Goal: Task Accomplishment & Management: Manage account settings

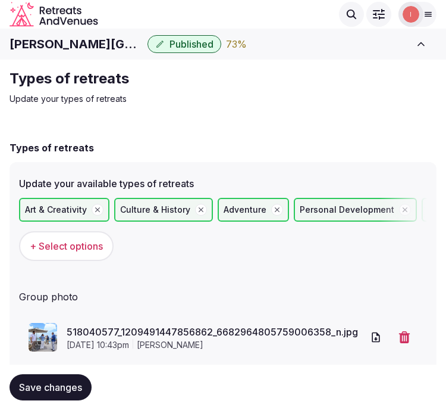
click at [107, 48] on h1 "Palacio Provincial San Juan, Curio Collection by Hilton" at bounding box center [76, 44] width 133 height 17
copy div "Palacio Provincial San Juan, Curio Collection by Hilton"
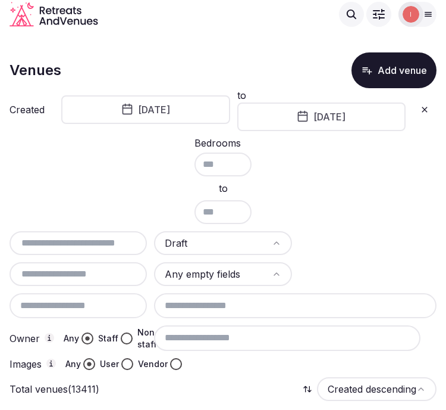
click at [426, 109] on icon at bounding box center [424, 109] width 5 height 5
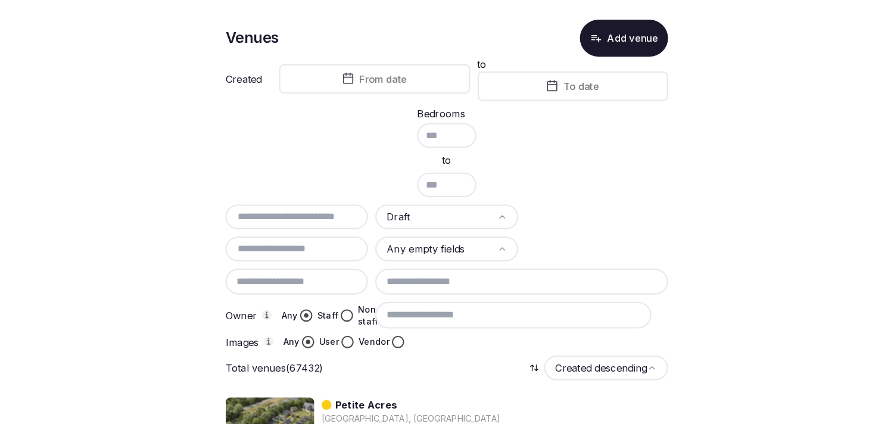
scroll to position [66, 0]
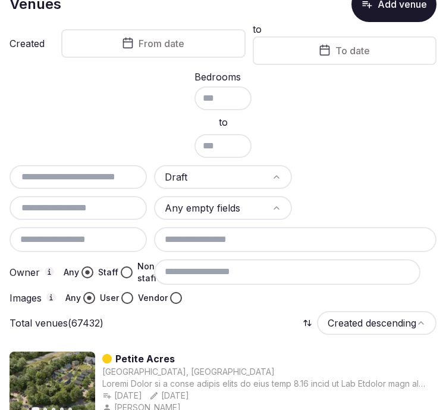
click at [97, 204] on input "text" at bounding box center [78, 208] width 128 height 14
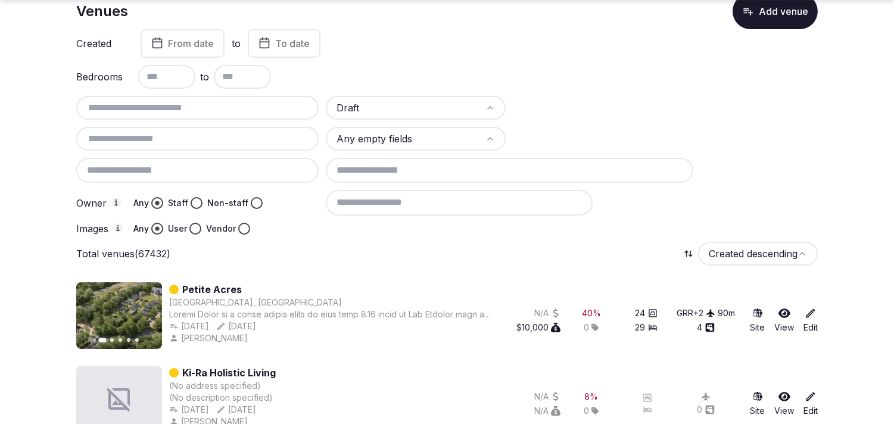
click at [402, 140] on html "Search Popular Destinations Toscana, Italy Riviera Maya, Mexico Indonesia, Bali…" at bounding box center [447, 146] width 894 height 424
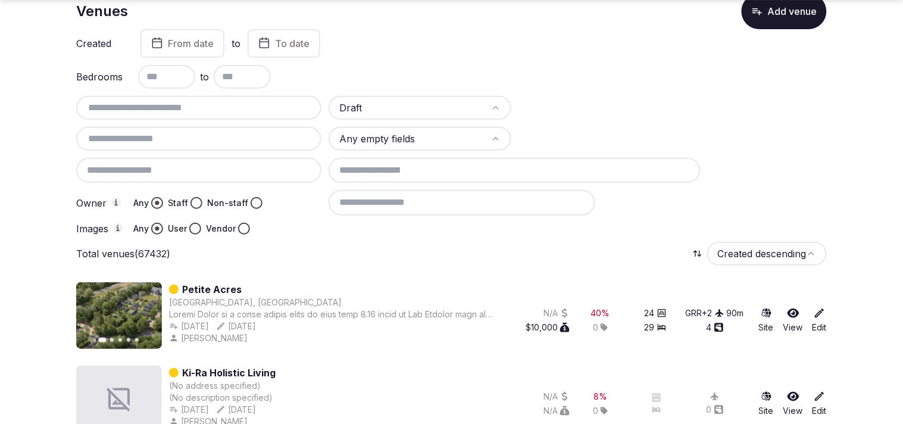
click at [446, 114] on html "Search Popular Destinations Toscana, Italy Riviera Maya, Mexico Indonesia, Bali…" at bounding box center [451, 146] width 903 height 424
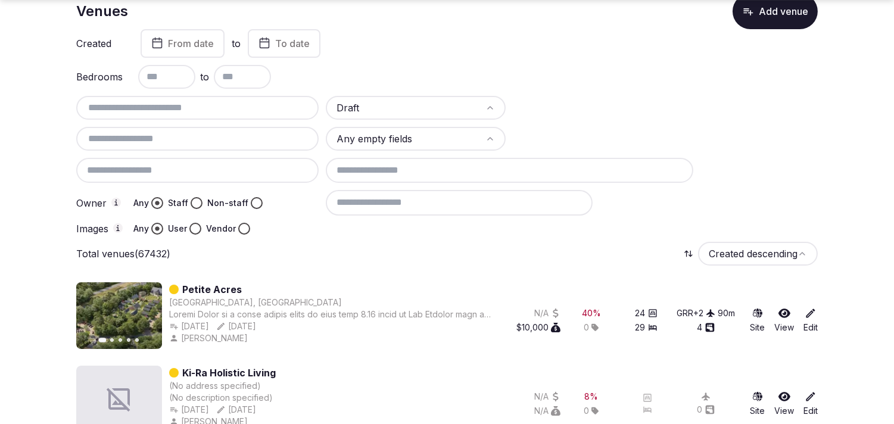
click at [195, 200] on button "Staff" at bounding box center [196, 203] width 12 height 12
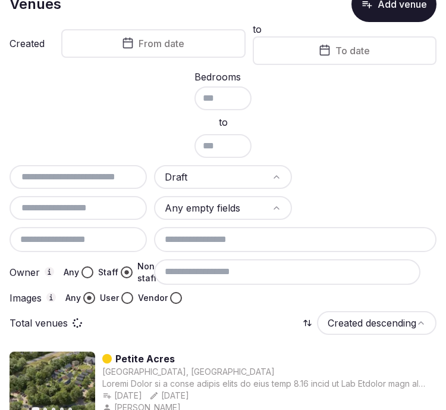
click at [176, 295] on div at bounding box center [295, 298] width 283 height 12
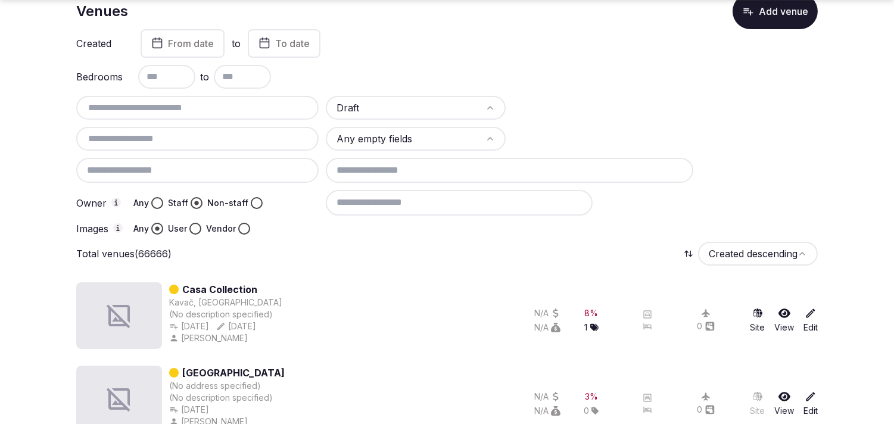
click at [243, 223] on button "Vendor" at bounding box center [244, 229] width 12 height 12
click at [243, 226] on circle "button" at bounding box center [244, 228] width 4 height 4
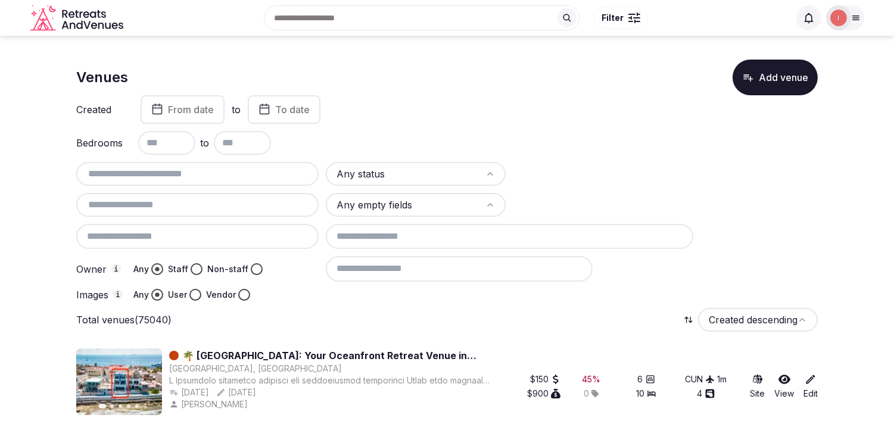
click at [384, 175] on html "Search Popular Destinations [GEOGRAPHIC_DATA], [GEOGRAPHIC_DATA] [GEOGRAPHIC_DA…" at bounding box center [447, 212] width 894 height 424
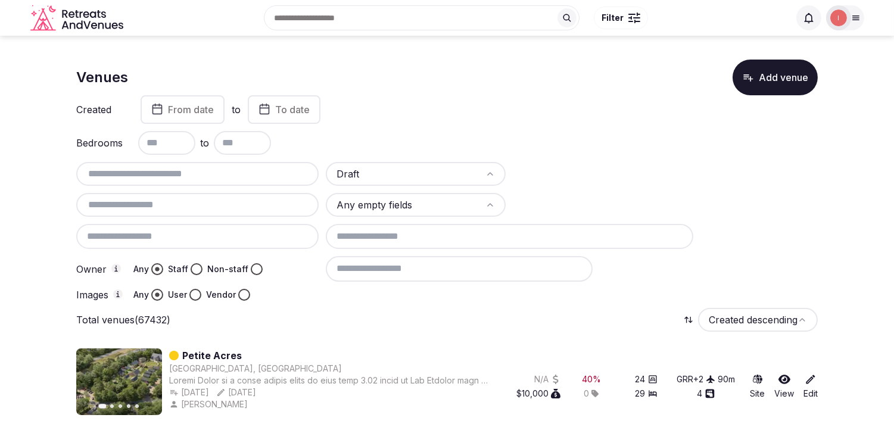
click at [193, 263] on button "Staff" at bounding box center [196, 269] width 12 height 12
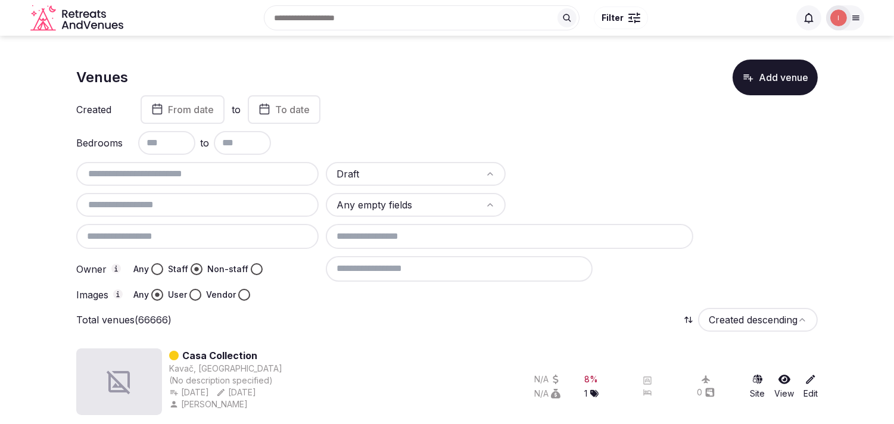
click at [240, 290] on button "Vendor" at bounding box center [244, 295] width 12 height 12
click at [403, 265] on input at bounding box center [459, 268] width 267 height 25
click at [570, 265] on input at bounding box center [459, 268] width 267 height 25
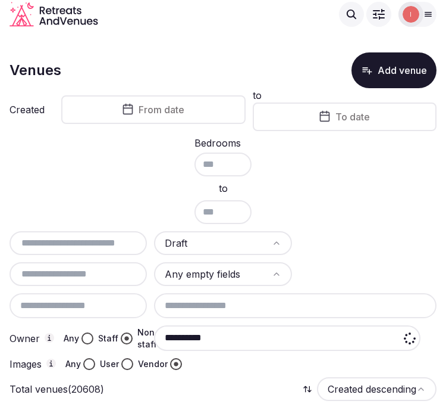
type input "**********"
click at [64, 277] on input "text" at bounding box center [78, 274] width 128 height 14
paste input "*******"
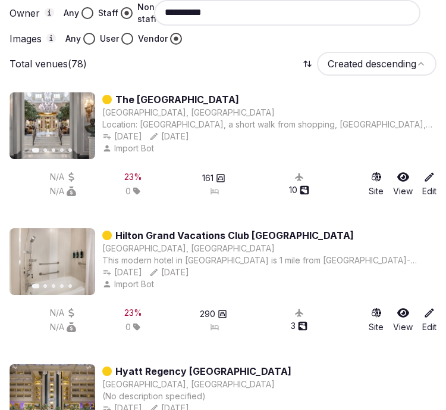
scroll to position [330, 0]
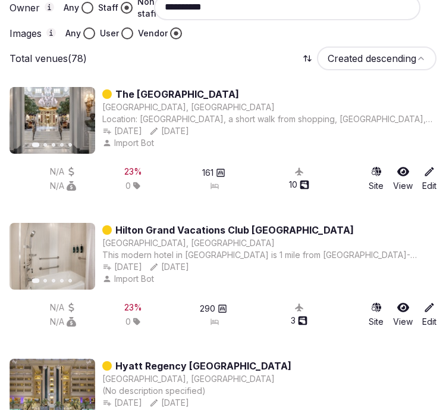
type input "*******"
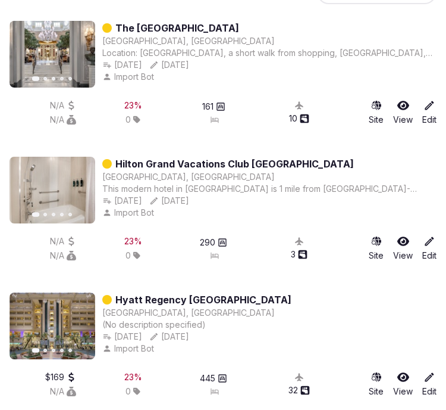
click at [222, 160] on link "Hilton Grand Vacations Club Las Palmeras" at bounding box center [234, 164] width 239 height 14
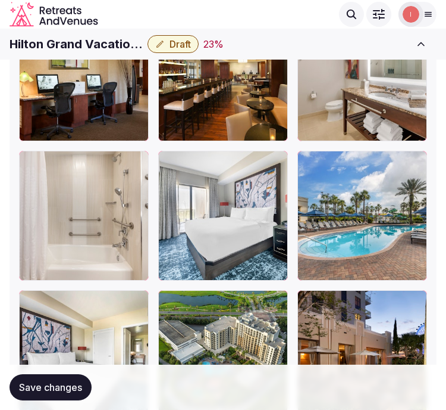
scroll to position [2123, 0]
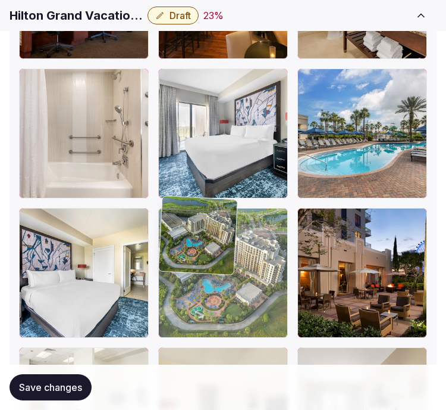
drag, startPoint x: 165, startPoint y: 205, endPoint x: 171, endPoint y: 95, distance: 109.7
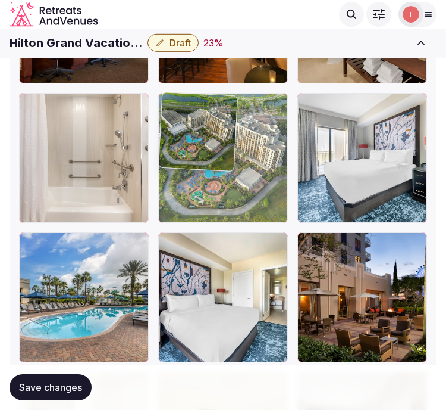
drag, startPoint x: 168, startPoint y: 199, endPoint x: 160, endPoint y: 75, distance: 124.7
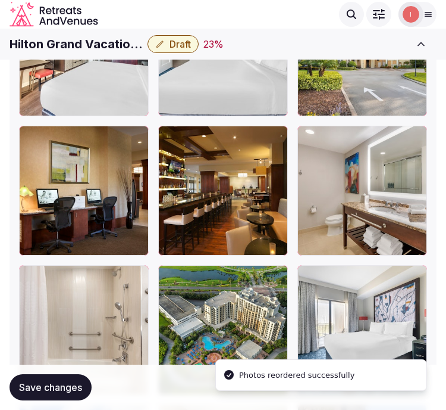
scroll to position [1889, 0]
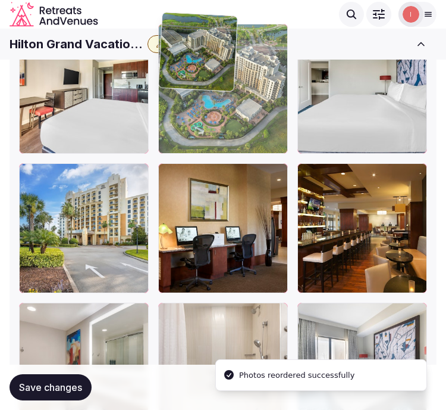
drag, startPoint x: 167, startPoint y: 299, endPoint x: 199, endPoint y: 86, distance: 216.1
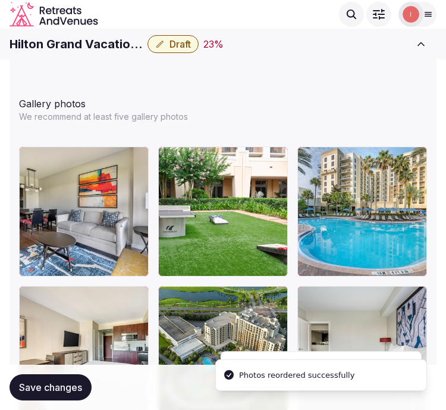
scroll to position [1624, 0]
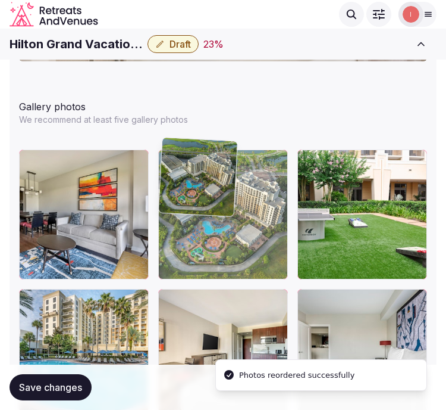
drag, startPoint x: 168, startPoint y: 288, endPoint x: 169, endPoint y: 179, distance: 108.9
click at [169, 179] on body "**********" at bounding box center [223, 277] width 446 height 3802
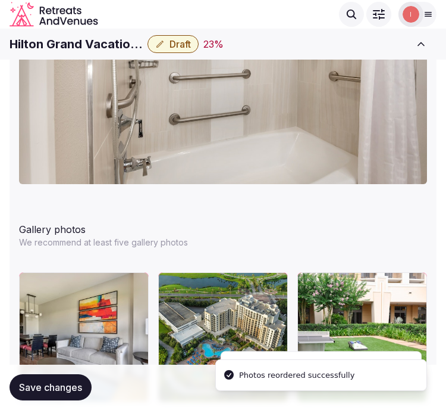
scroll to position [1492, 0]
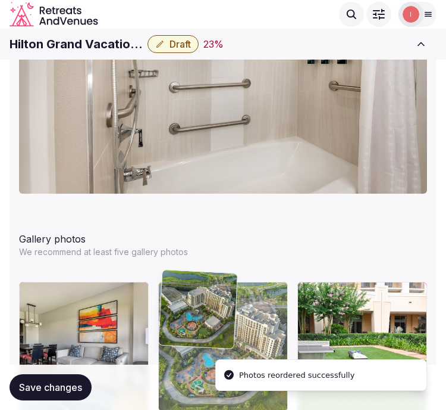
drag, startPoint x: 186, startPoint y: 176, endPoint x: 201, endPoint y: 79, distance: 98.8
click at [201, 79] on body "**********" at bounding box center [223, 409] width 446 height 3802
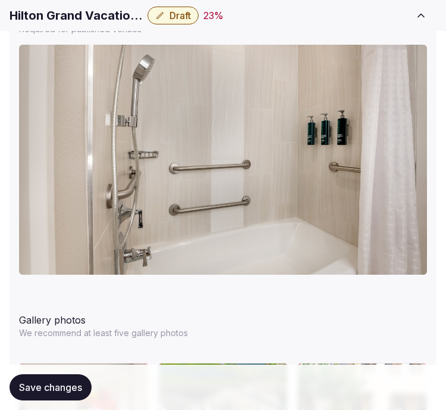
scroll to position [1426, 0]
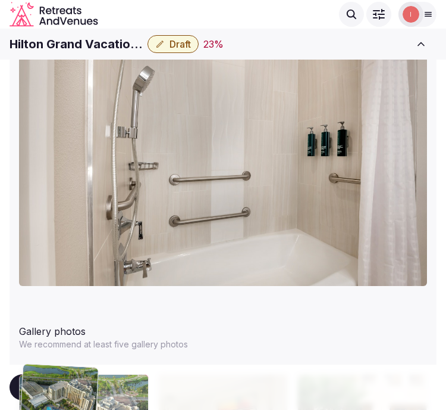
drag, startPoint x: 168, startPoint y: 344, endPoint x: 77, endPoint y: 72, distance: 286.7
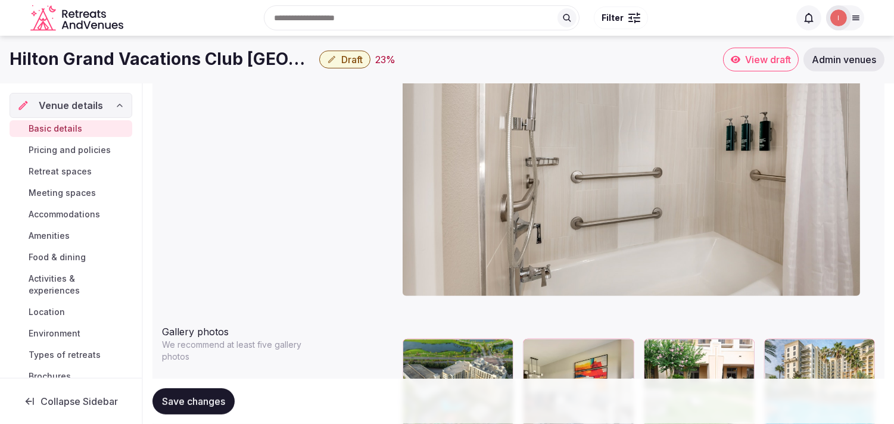
scroll to position [1067, 0]
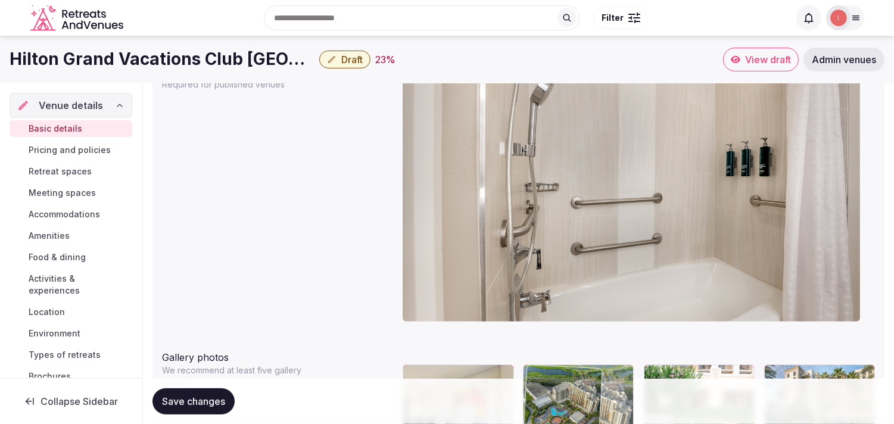
drag, startPoint x: 412, startPoint y: 375, endPoint x: 530, endPoint y: 129, distance: 272.6
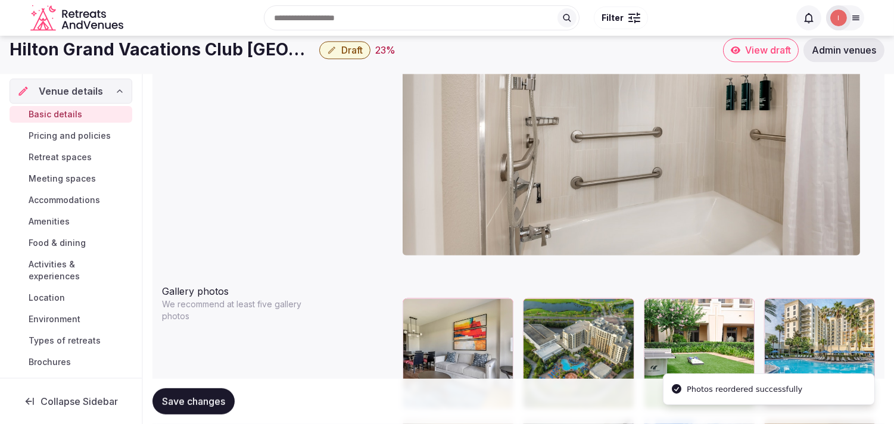
scroll to position [935, 0]
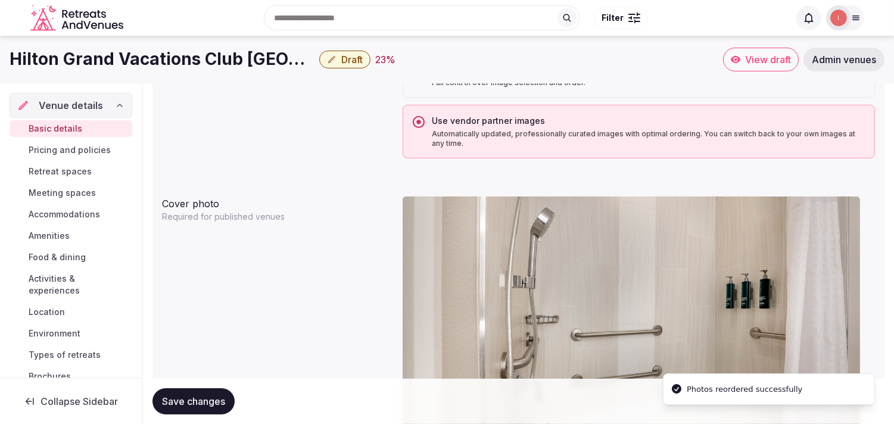
click at [768, 243] on img at bounding box center [630, 324] width 457 height 257
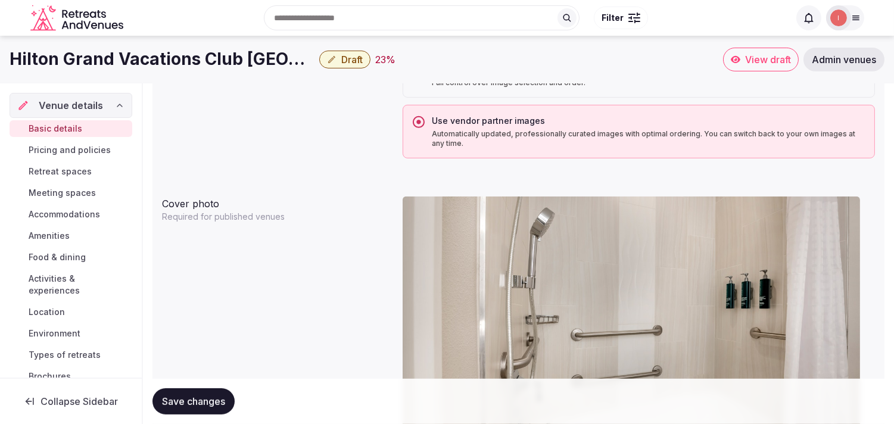
click at [641, 276] on img at bounding box center [630, 324] width 457 height 257
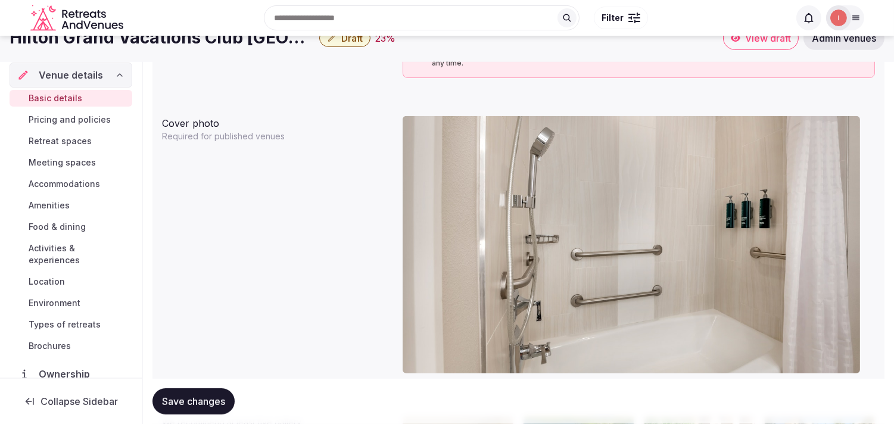
scroll to position [1001, 0]
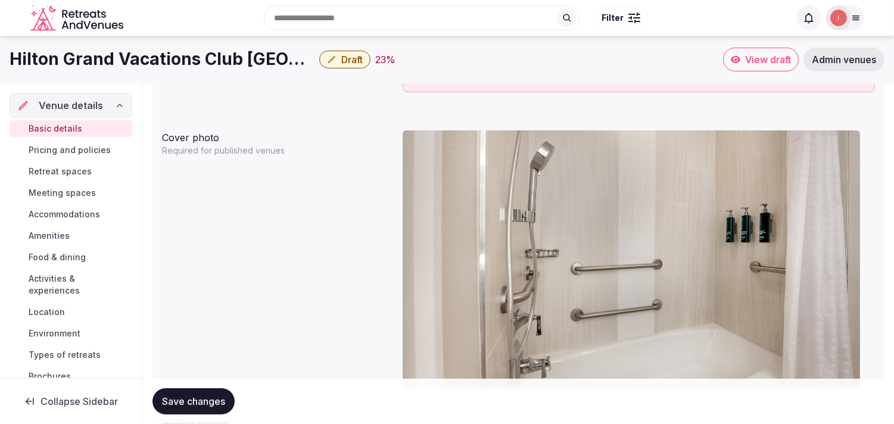
click at [693, 223] on img at bounding box center [630, 258] width 457 height 257
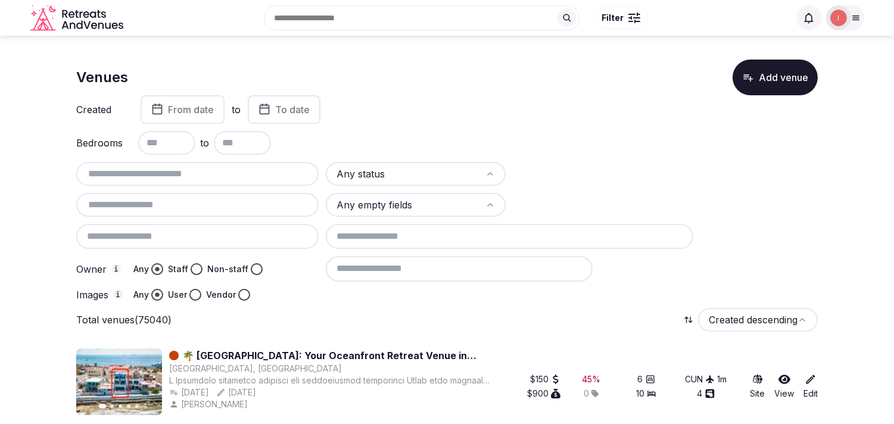
scroll to position [132, 0]
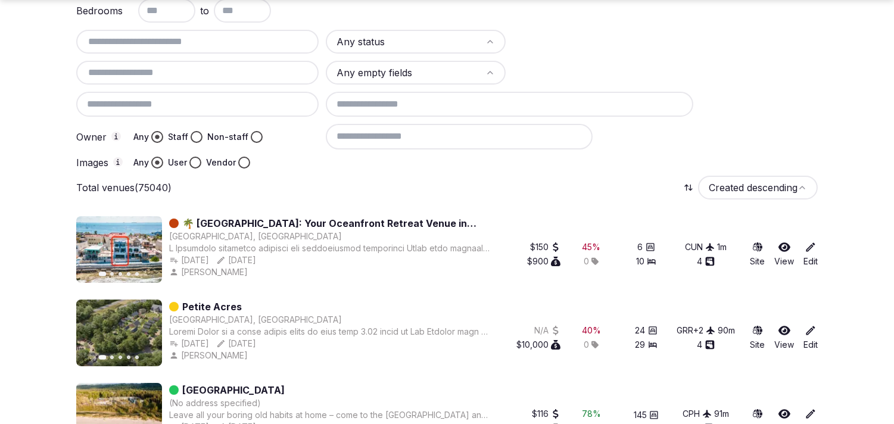
click at [352, 42] on html "Search Popular Destinations Toscana, Italy Riviera Maya, Mexico Indonesia, Bali…" at bounding box center [447, 80] width 894 height 424
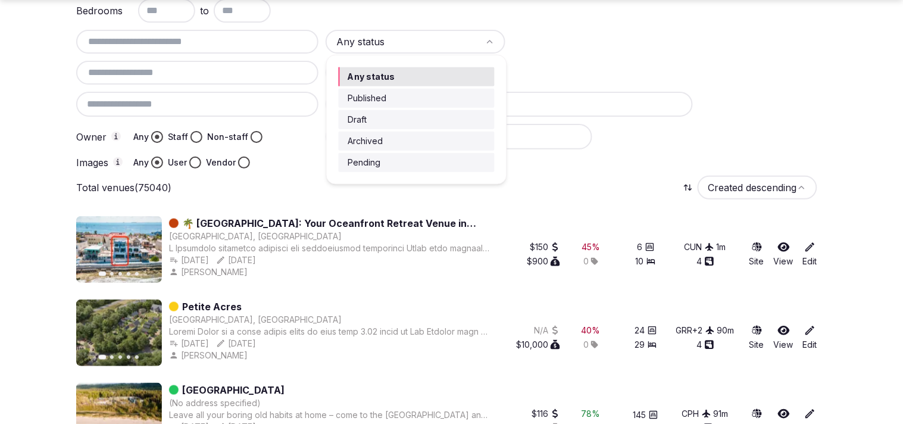
drag, startPoint x: 376, startPoint y: 117, endPoint x: 301, endPoint y: 135, distance: 77.5
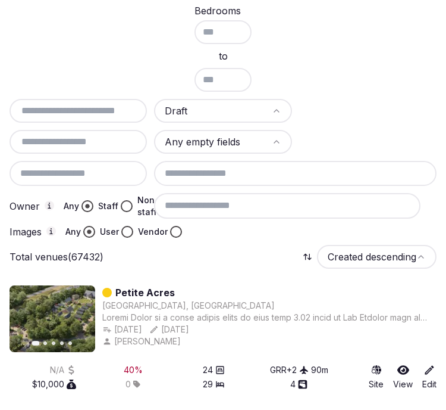
click at [127, 203] on button "Staff" at bounding box center [127, 206] width 12 height 12
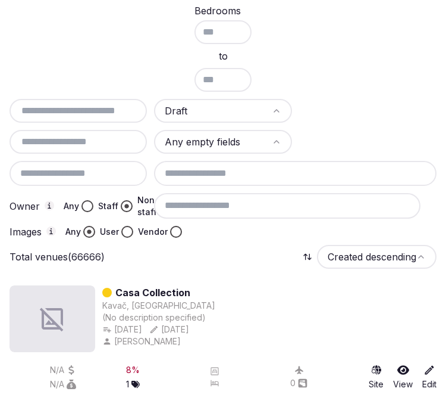
click at [169, 227] on div at bounding box center [295, 232] width 283 height 12
click at [173, 226] on div at bounding box center [295, 232] width 283 height 12
click at [179, 226] on div at bounding box center [295, 232] width 283 height 12
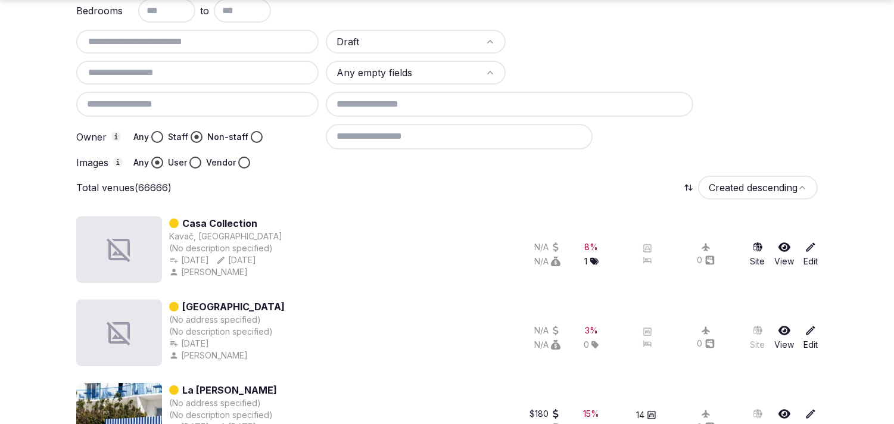
click at [242, 157] on button "Vendor" at bounding box center [244, 163] width 12 height 12
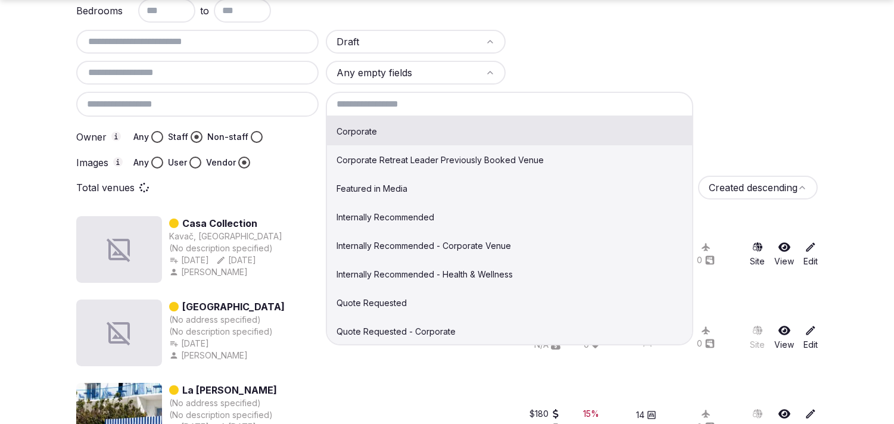
click at [380, 98] on input at bounding box center [509, 104] width 367 height 25
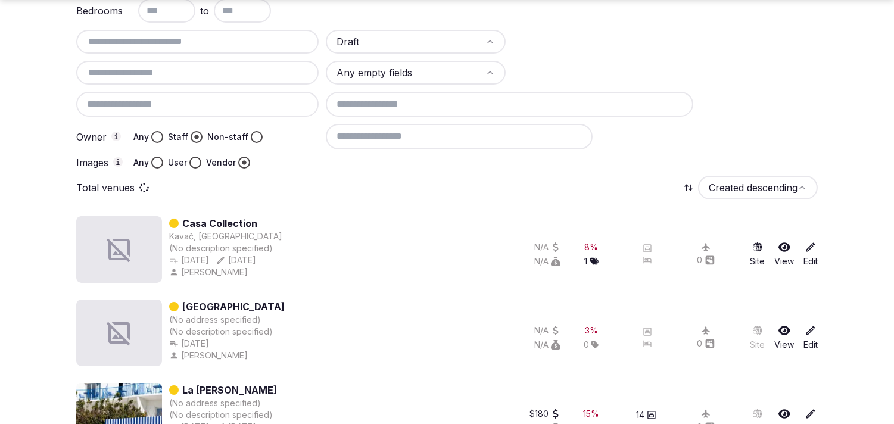
click at [623, 45] on div at bounding box center [603, 42] width 180 height 24
click at [509, 127] on input at bounding box center [459, 136] width 267 height 25
type input "**********"
click at [248, 63] on div at bounding box center [197, 73] width 242 height 24
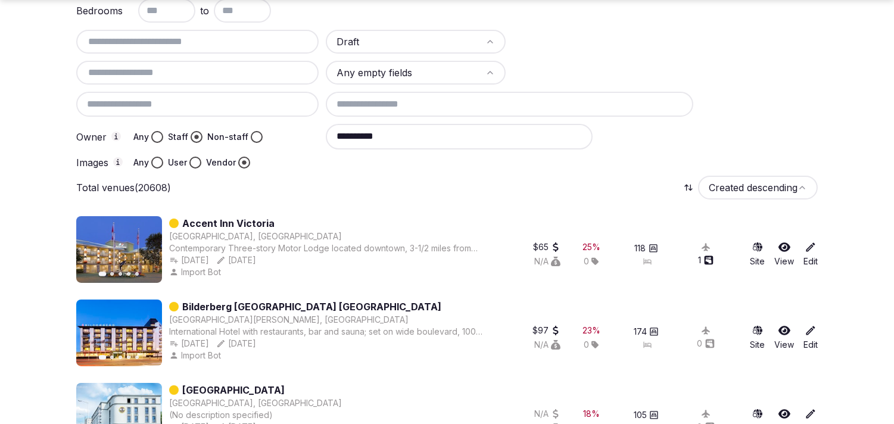
click at [243, 72] on input "text" at bounding box center [197, 72] width 233 height 14
click at [104, 74] on input "********" at bounding box center [197, 72] width 233 height 14
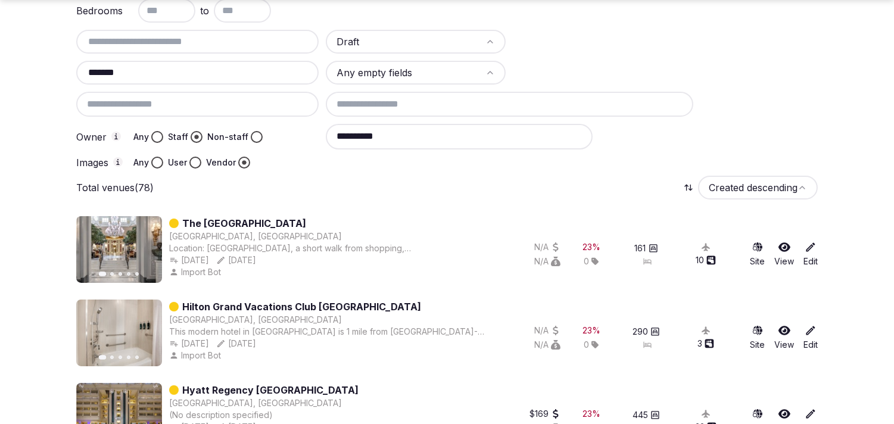
click at [158, 76] on input "*******" at bounding box center [197, 72] width 233 height 14
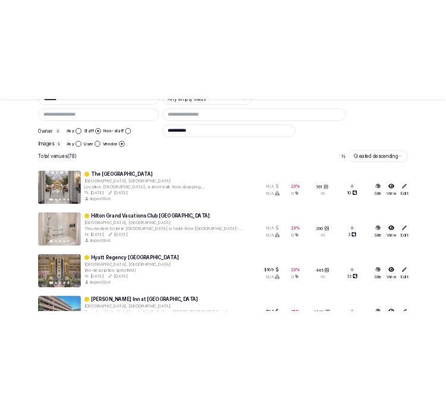
scroll to position [264, 0]
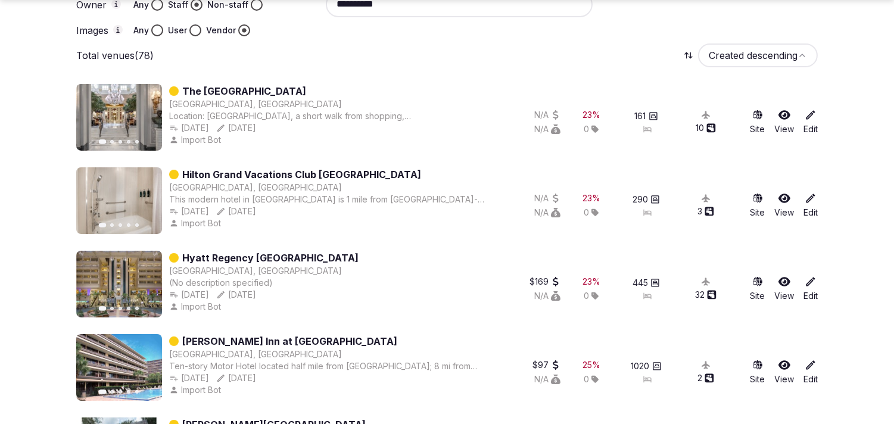
type input "*******"
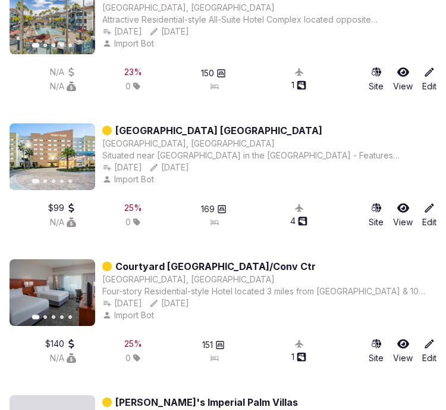
scroll to position [1389, 0]
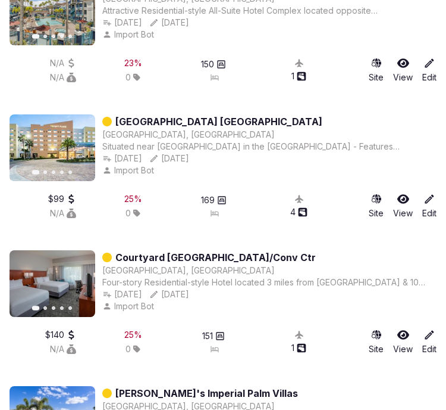
drag, startPoint x: 189, startPoint y: 108, endPoint x: 173, endPoint y: 108, distance: 15.5
drag, startPoint x: 173, startPoint y: 108, endPoint x: 164, endPoint y: 118, distance: 13.5
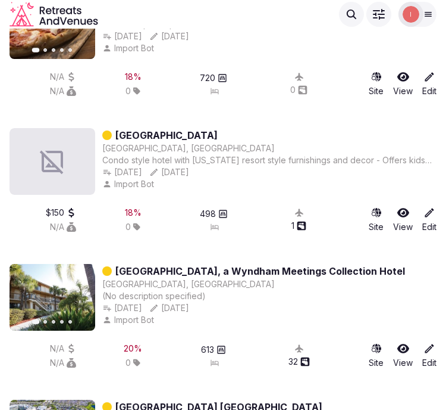
scroll to position [2182, 0]
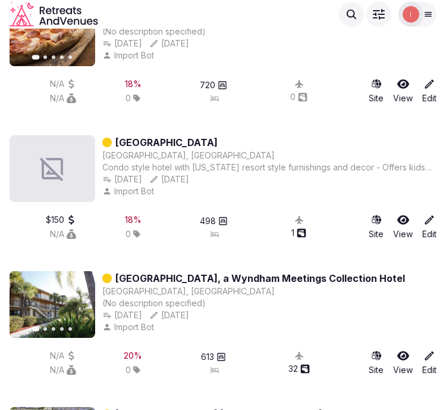
drag, startPoint x: 248, startPoint y: 263, endPoint x: 213, endPoint y: 270, distance: 35.8
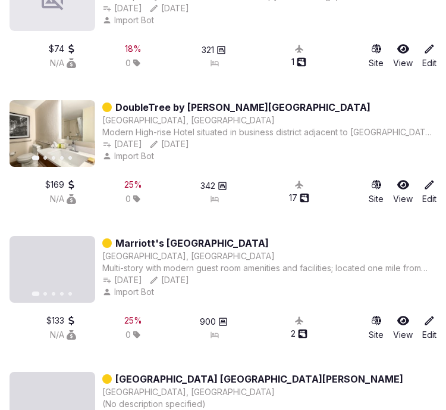
scroll to position [3572, 0]
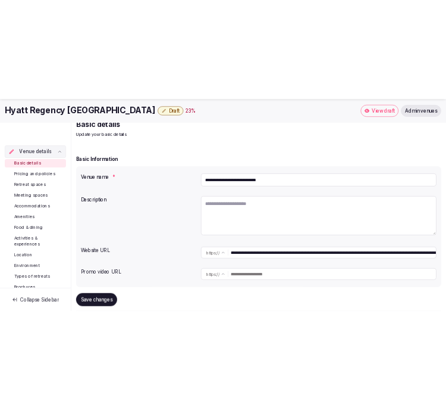
scroll to position [132, 0]
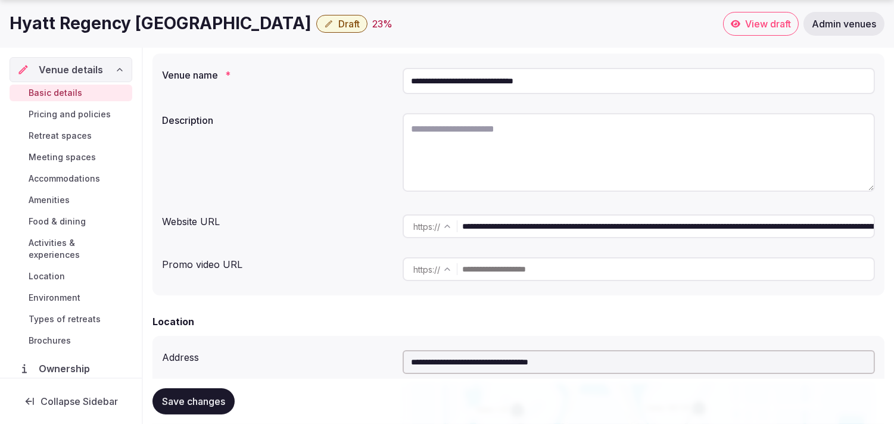
click at [495, 221] on input "**********" at bounding box center [667, 226] width 411 height 24
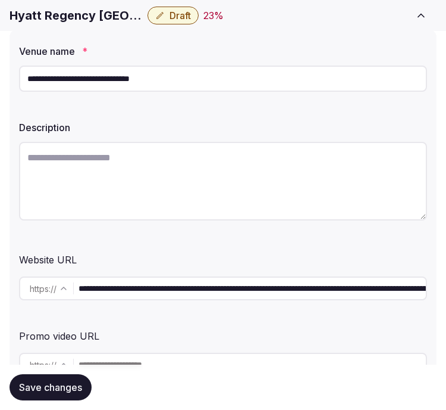
click at [62, 68] on input "**********" at bounding box center [223, 78] width 408 height 26
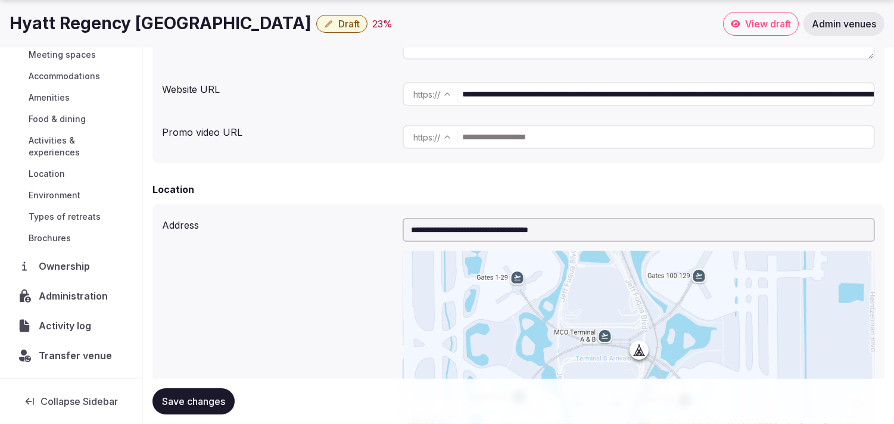
scroll to position [102, 0]
click at [67, 356] on span "Transfer venue" at bounding box center [75, 356] width 73 height 14
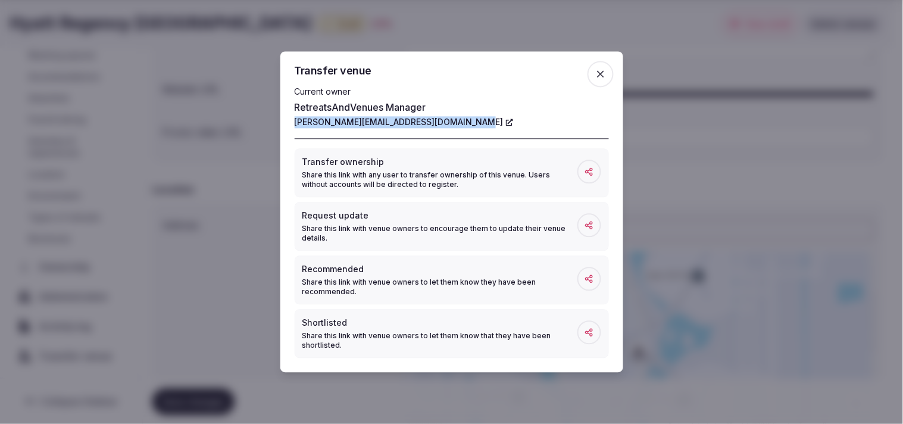
drag, startPoint x: 289, startPoint y: 120, endPoint x: 466, endPoint y: 126, distance: 176.9
click at [466, 126] on div "Transfer venue Current owner RetreatsAndVenues Manager c.o.r.e.y.sanford@retrea…" at bounding box center [451, 212] width 343 height 321
copy link "[PERSON_NAME][EMAIL_ADDRESS][DOMAIN_NAME]"
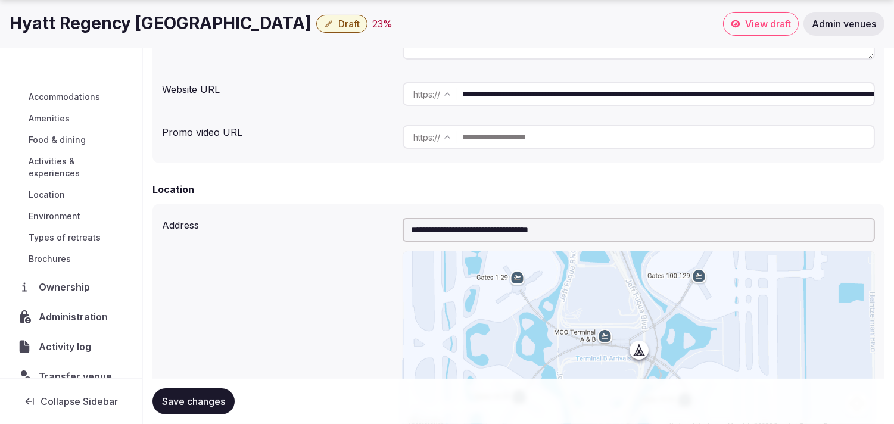
scroll to position [138, 0]
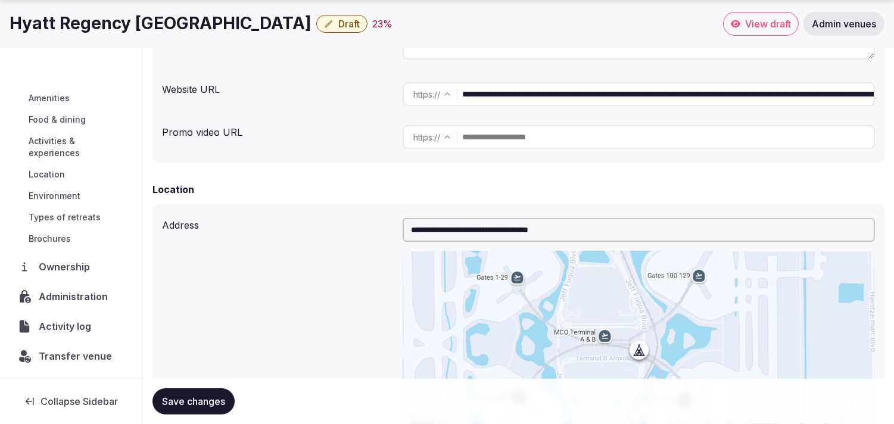
click at [71, 330] on span "Activity log" at bounding box center [67, 326] width 57 height 14
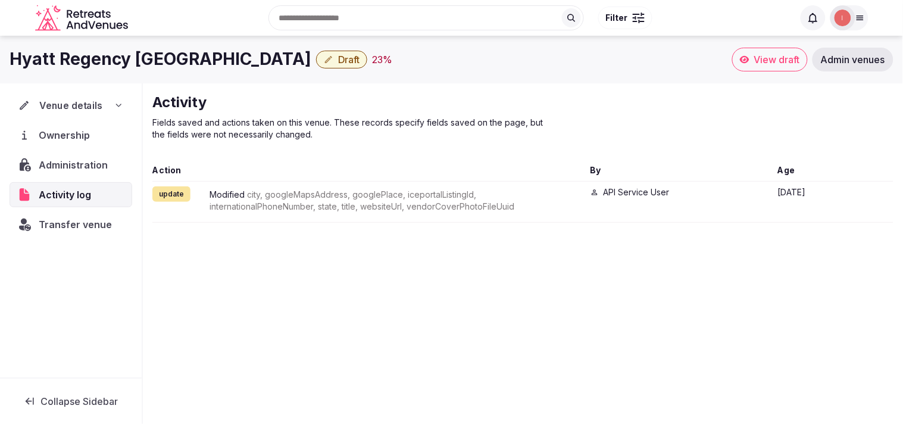
click at [76, 101] on span "Venue details" at bounding box center [70, 105] width 63 height 14
click at [65, 164] on span "Administration" at bounding box center [76, 165] width 74 height 14
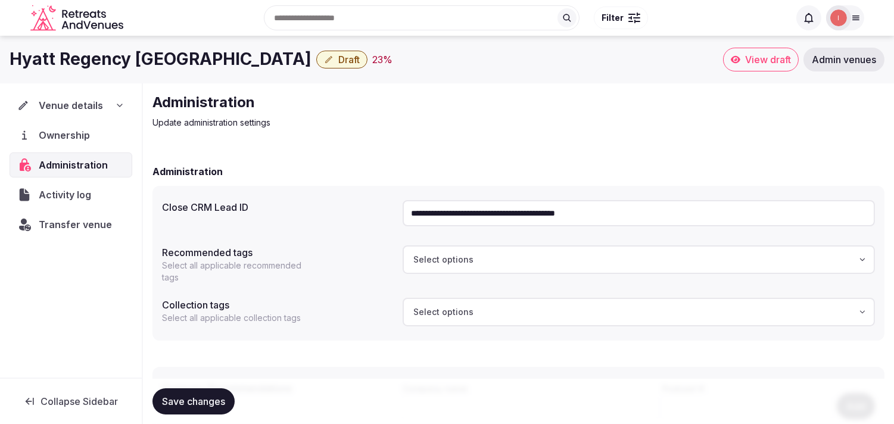
click at [528, 207] on input "**********" at bounding box center [638, 213] width 472 height 26
click at [80, 104] on span "Venue details" at bounding box center [71, 105] width 64 height 14
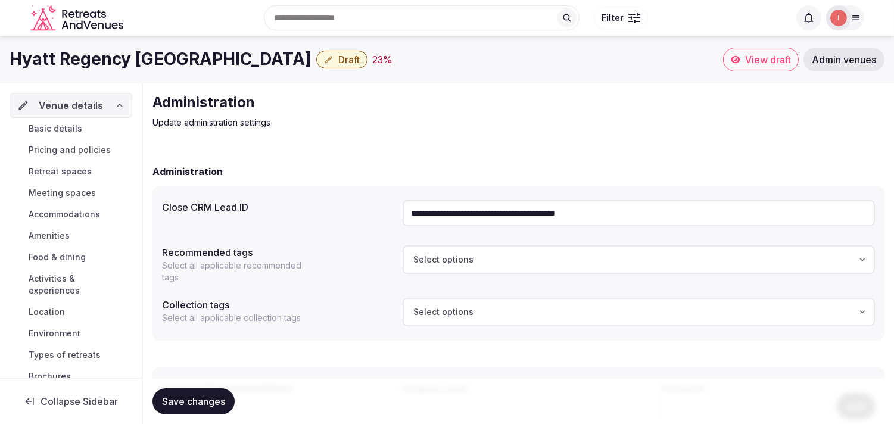
click at [55, 136] on link "Basic details" at bounding box center [71, 128] width 123 height 17
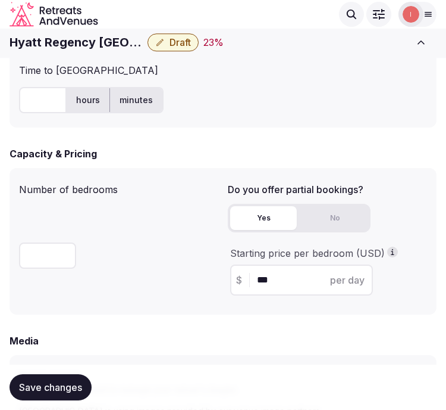
scroll to position [860, 0]
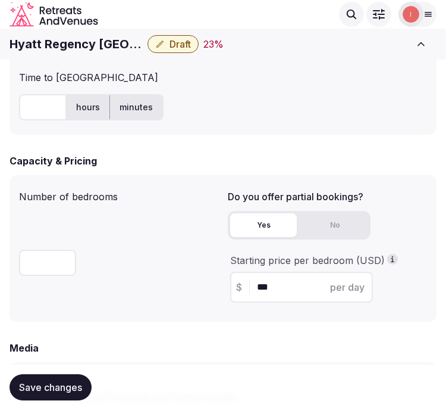
click at [51, 50] on h1 "Hyatt Regency Orlando Intl Airport" at bounding box center [76, 44] width 133 height 17
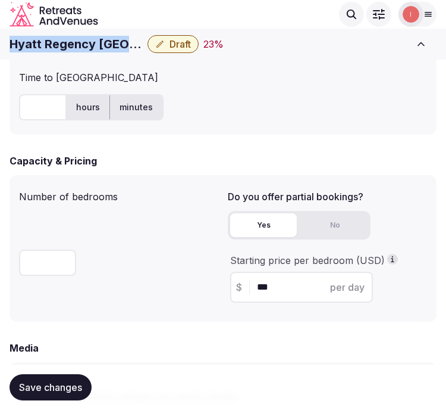
click at [51, 50] on h1 "Hyatt Regency Orlando Intl Airport" at bounding box center [76, 44] width 133 height 17
copy div "Hyatt Regency Orlando Intl Airport"
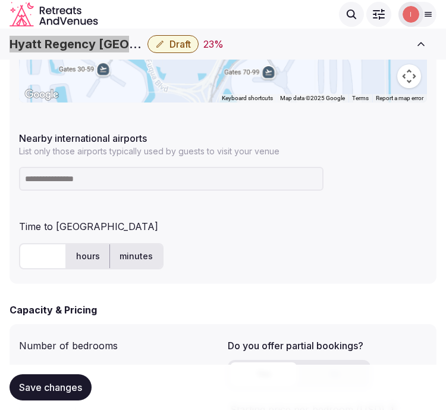
scroll to position [661, 0]
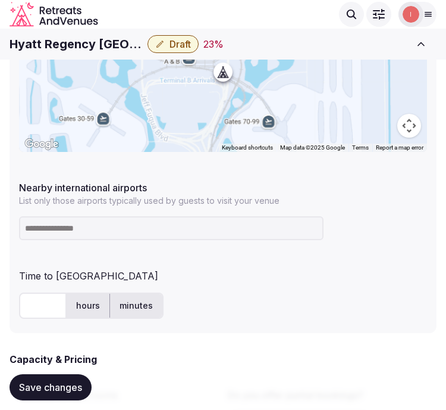
click at [193, 230] on input at bounding box center [171, 228] width 305 height 24
click at [120, 227] on input at bounding box center [171, 228] width 305 height 24
paste input "*******"
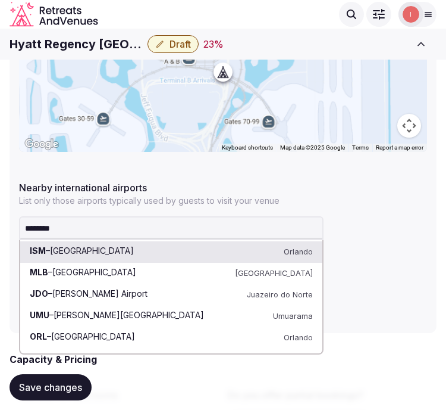
drag, startPoint x: 108, startPoint y: 229, endPoint x: 1, endPoint y: 236, distance: 107.3
paste input "**********"
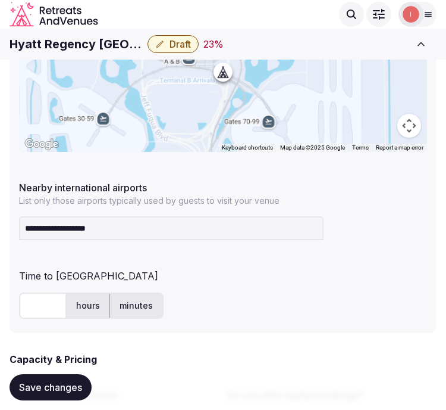
drag, startPoint x: 67, startPoint y: 225, endPoint x: 264, endPoint y: 219, distance: 196.5
click at [264, 219] on input "**********" at bounding box center [171, 228] width 305 height 24
type input "**********"
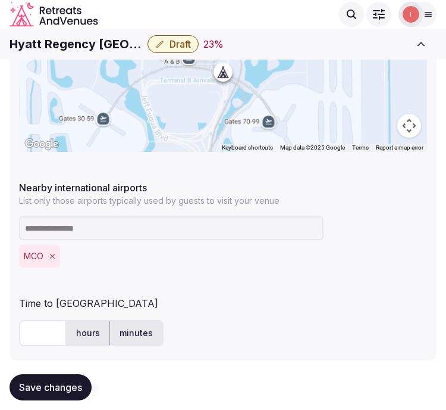
drag, startPoint x: 38, startPoint y: 330, endPoint x: 46, endPoint y: 334, distance: 9.6
click at [38, 330] on input "text" at bounding box center [43, 333] width 48 height 26
click at [120, 339] on label "minutes" at bounding box center [136, 332] width 52 height 31
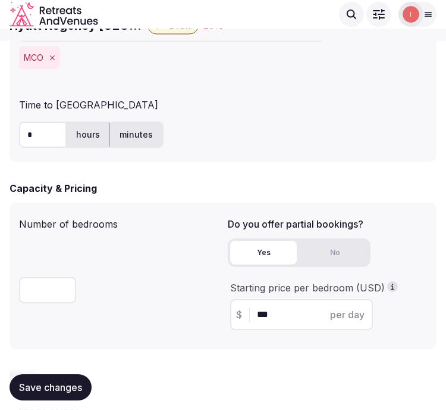
scroll to position [727, 0]
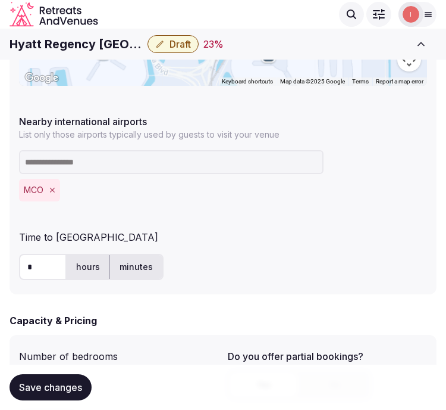
drag, startPoint x: 33, startPoint y: 270, endPoint x: 19, endPoint y: 266, distance: 14.1
click at [19, 266] on input "*" at bounding box center [43, 267] width 48 height 26
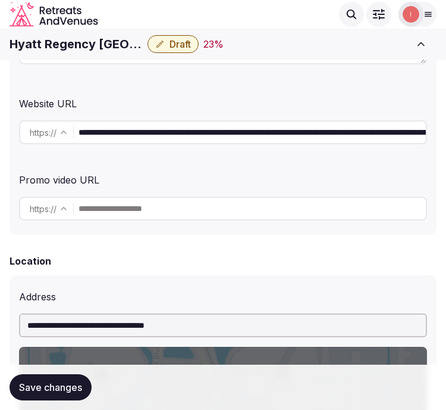
scroll to position [132, 0]
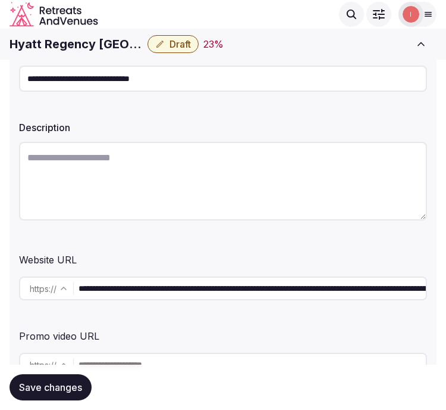
type input "*"
click at [252, 224] on div at bounding box center [223, 183] width 408 height 92
click at [237, 188] on textarea at bounding box center [223, 181] width 408 height 79
paste textarea "**********"
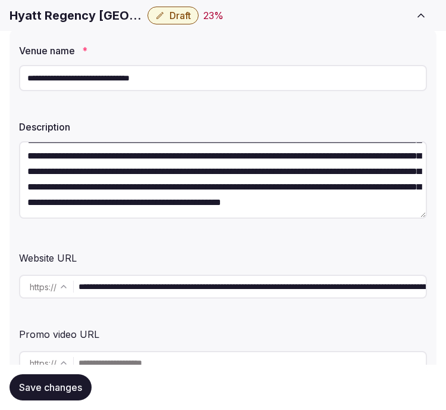
scroll to position [330, 0]
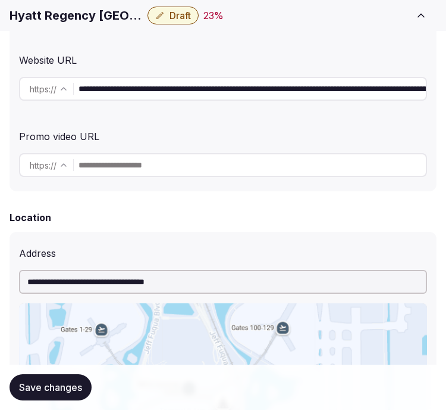
type textarea "**********"
click at [58, 383] on span "Save changes" at bounding box center [50, 387] width 63 height 12
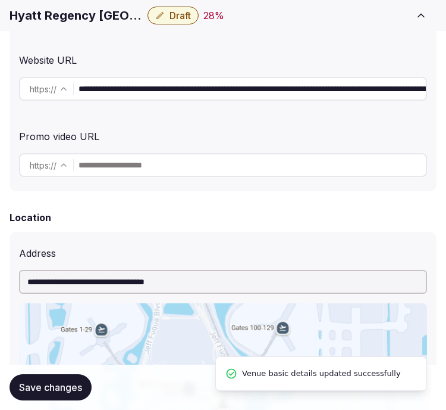
click at [173, 15] on span "Draft" at bounding box center [180, 16] width 21 height 12
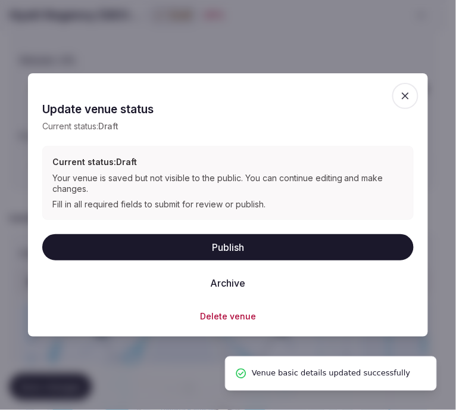
click at [230, 251] on button "Publish" at bounding box center [227, 247] width 371 height 26
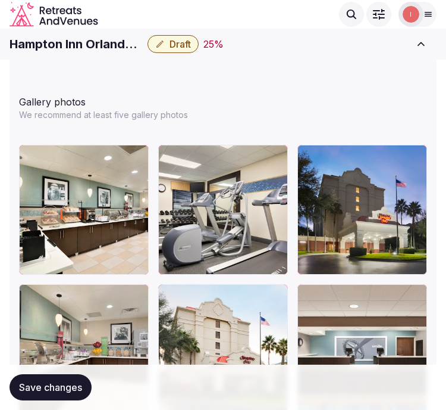
scroll to position [1521, 0]
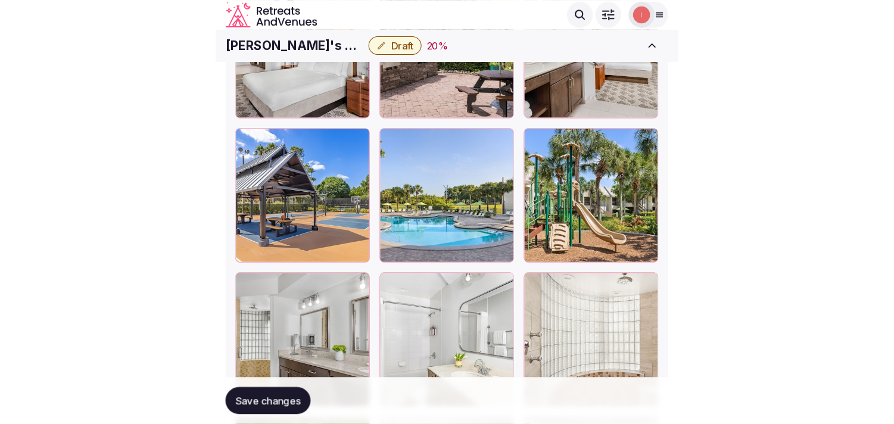
scroll to position [1852, 0]
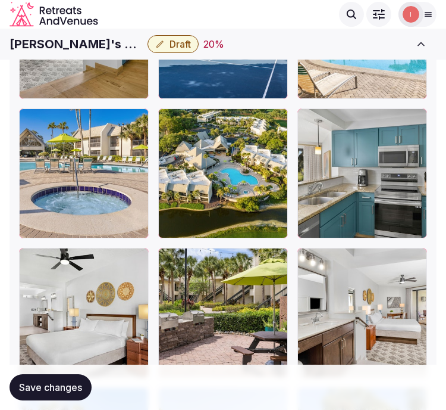
click at [120, 43] on h1 "[PERSON_NAME]'s Sabal Palms" at bounding box center [76, 44] width 133 height 17
copy div "[PERSON_NAME]'s Sabal Palms"
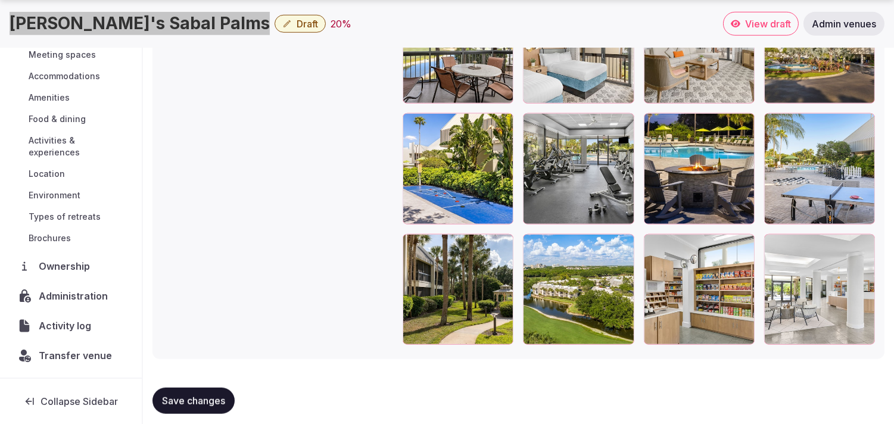
scroll to position [2107, 0]
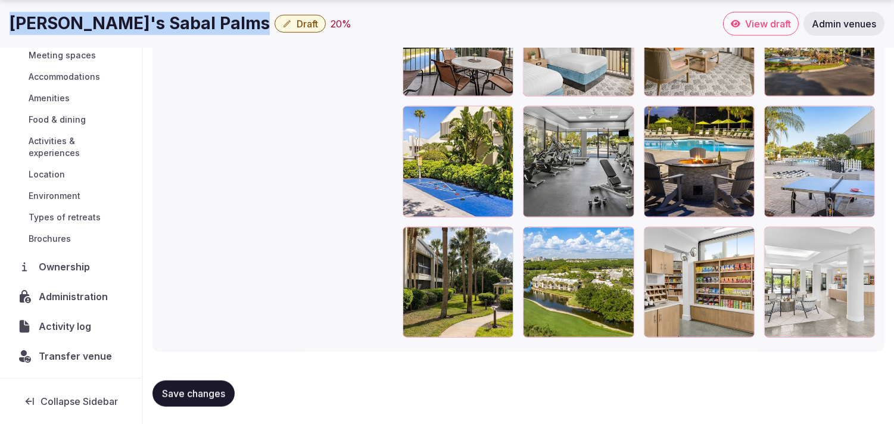
click at [73, 305] on div "Administration" at bounding box center [71, 296] width 123 height 25
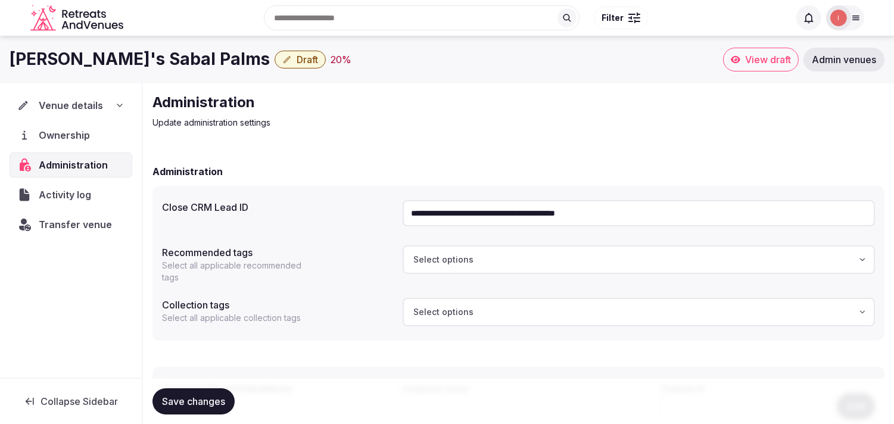
click at [446, 209] on input "**********" at bounding box center [638, 213] width 472 height 26
click at [92, 223] on span "Transfer venue" at bounding box center [75, 224] width 73 height 14
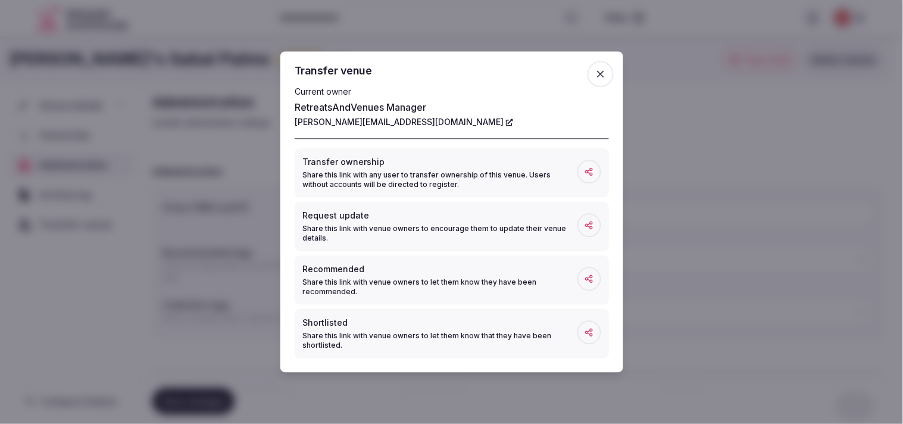
drag, startPoint x: 604, startPoint y: 75, endPoint x: 582, endPoint y: 73, distance: 22.7
click at [446, 75] on icon "button" at bounding box center [601, 74] width 12 height 12
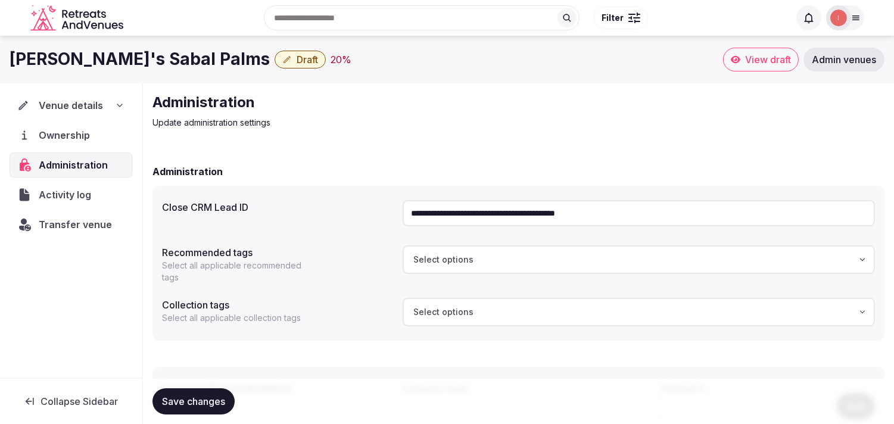
click at [68, 198] on span "Activity log" at bounding box center [67, 195] width 57 height 14
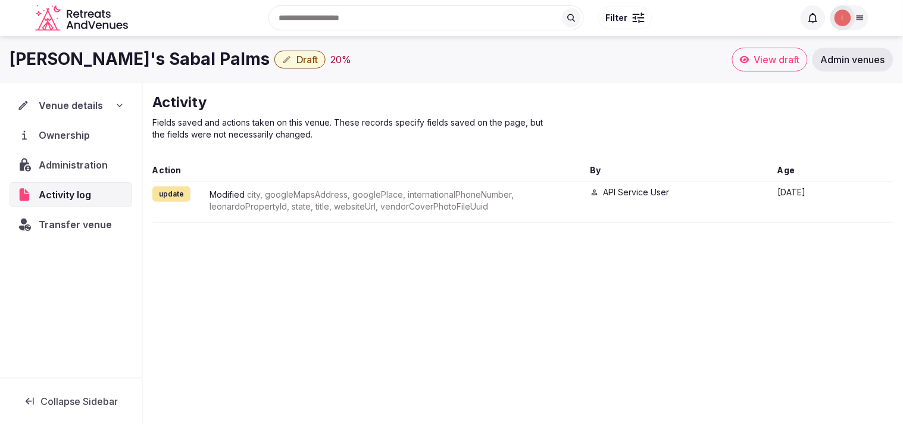
click at [52, 101] on span "Venue details" at bounding box center [71, 105] width 64 height 14
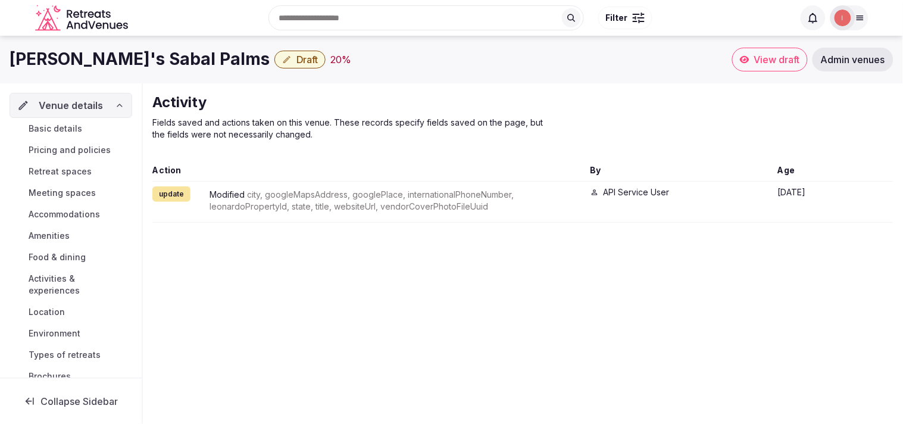
click at [66, 127] on span "Basic details" at bounding box center [56, 129] width 54 height 12
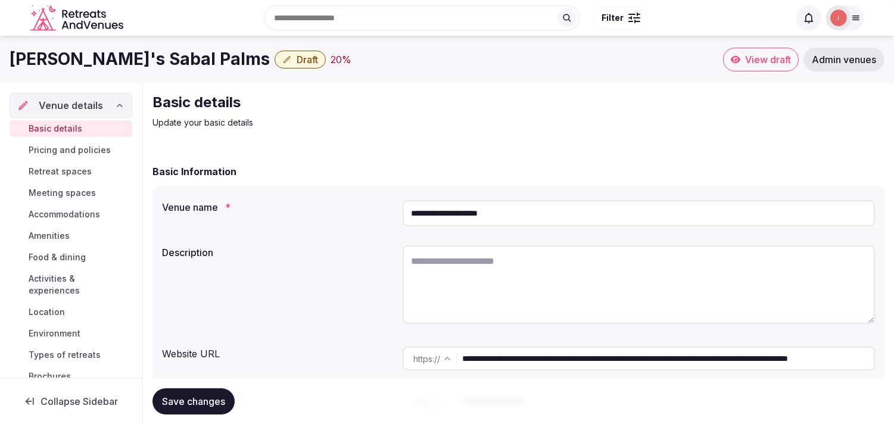
click at [446, 259] on textarea at bounding box center [638, 284] width 472 height 79
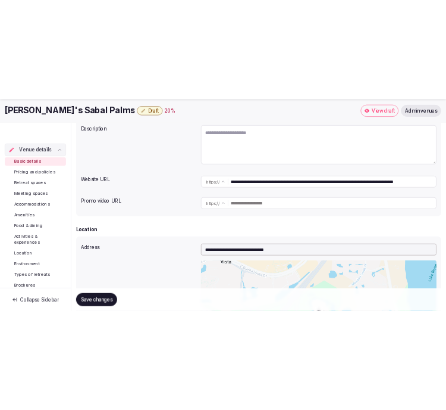
scroll to position [198, 0]
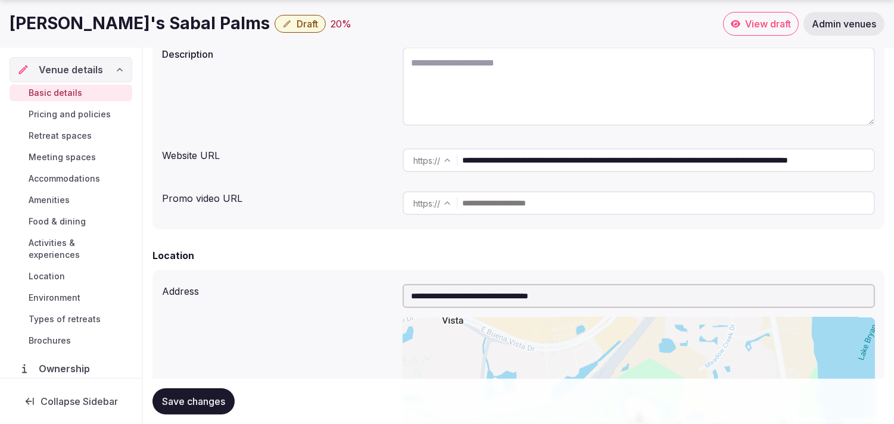
click at [446, 165] on input "**********" at bounding box center [667, 160] width 411 height 24
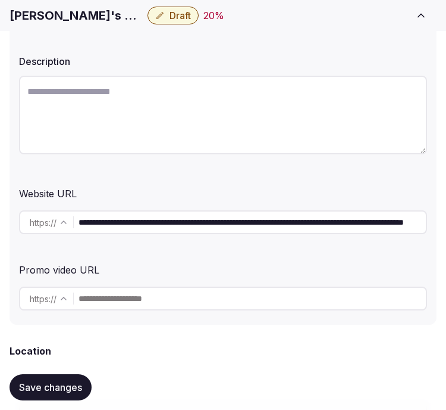
click at [70, 21] on h1 "Marriott's Sabal Palms" at bounding box center [76, 15] width 133 height 17
copy div "Marriott's Sabal Palms"
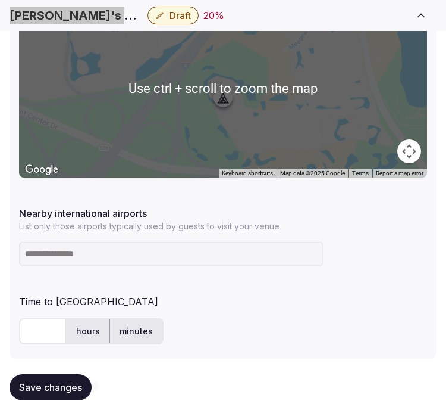
scroll to position [793, 0]
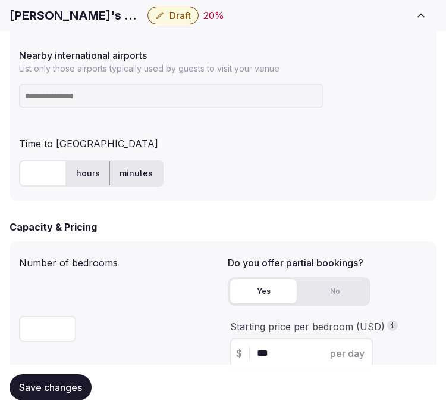
click at [85, 95] on input at bounding box center [171, 96] width 305 height 24
paste input "***"
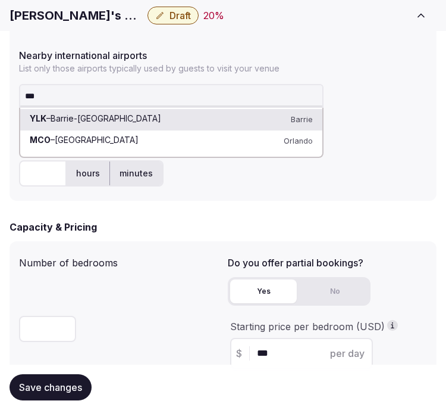
type input "***"
click at [39, 170] on input "text" at bounding box center [43, 173] width 48 height 26
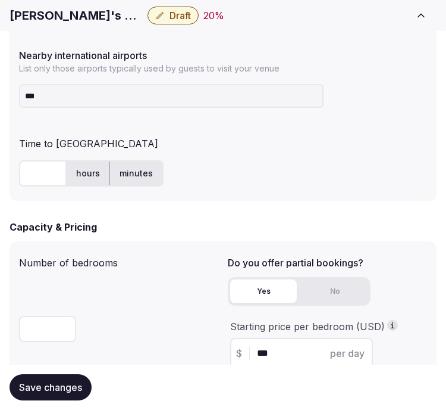
click at [64, 101] on input "***" at bounding box center [171, 96] width 305 height 24
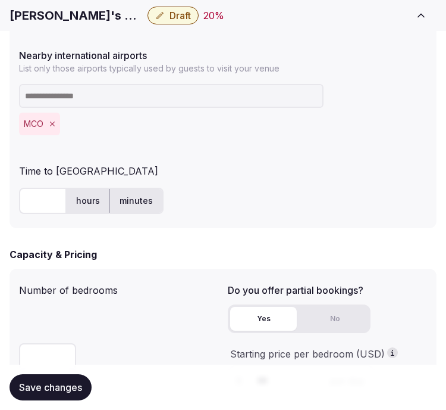
click at [39, 191] on input "text" at bounding box center [43, 201] width 48 height 26
type input "**"
click at [159, 248] on div "Capacity & Pricing" at bounding box center [223, 254] width 427 height 14
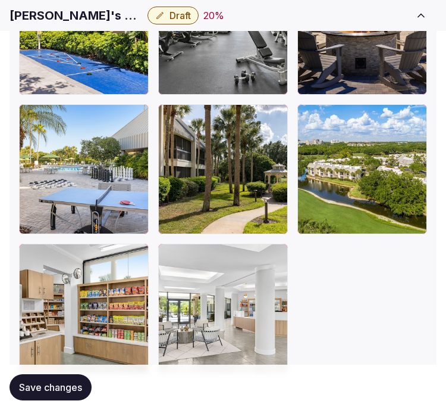
scroll to position [3047, 0]
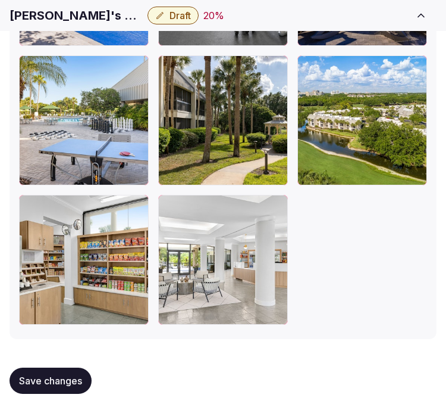
click at [67, 385] on button "Save changes" at bounding box center [51, 380] width 82 height 26
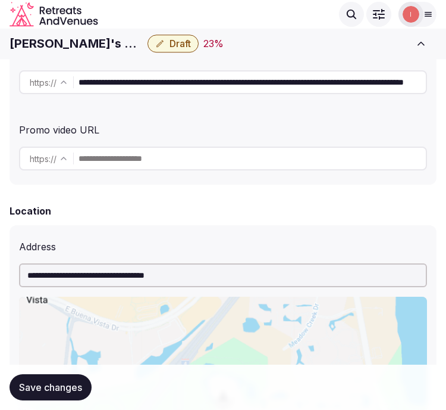
scroll to position [264, 0]
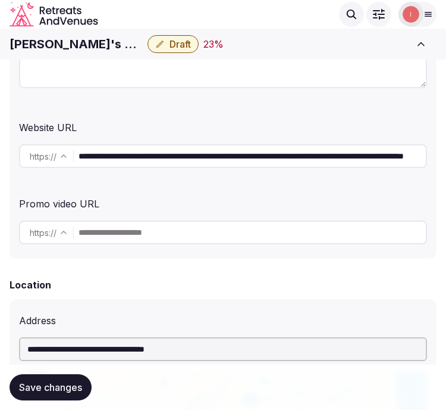
click at [213, 135] on div "**********" at bounding box center [223, 143] width 408 height 57
click at [217, 153] on input "**********" at bounding box center [253, 156] width 348 height 24
click at [170, 50] on button "Draft" at bounding box center [173, 44] width 51 height 18
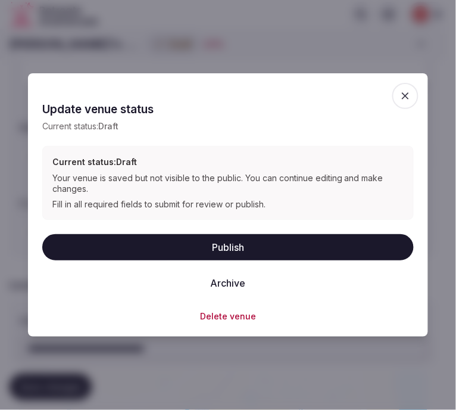
click at [409, 92] on icon "button" at bounding box center [405, 96] width 12 height 12
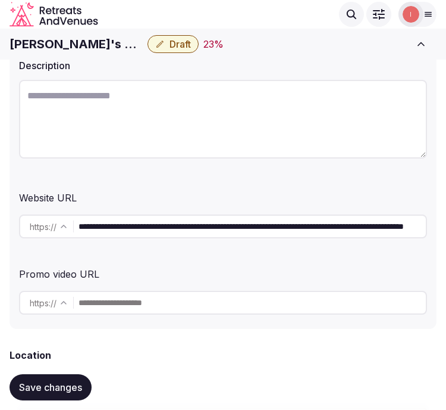
scroll to position [66, 0]
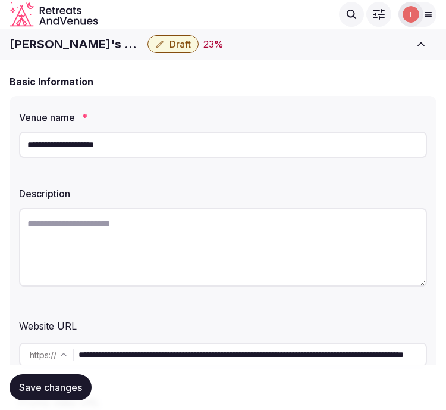
click at [247, 239] on textarea at bounding box center [223, 247] width 408 height 79
paste textarea "**********"
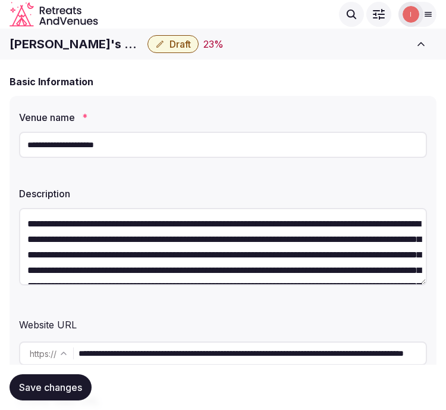
scroll to position [130, 0]
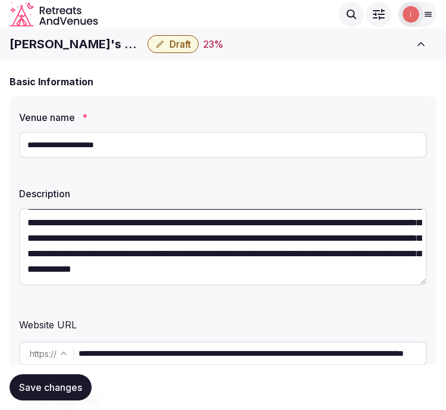
type textarea "**********"
click at [57, 371] on div "Save changes" at bounding box center [223, 386] width 427 height 45
click at [58, 382] on span "Save changes" at bounding box center [50, 387] width 63 height 12
click at [169, 51] on button "Draft" at bounding box center [173, 44] width 51 height 18
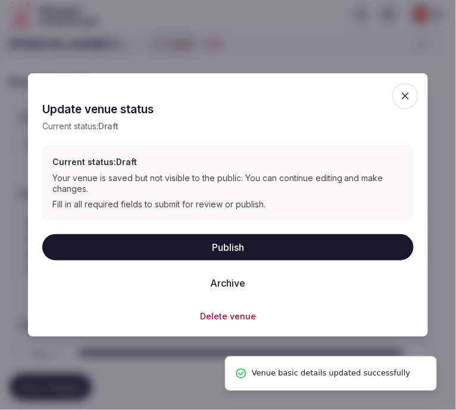
click at [254, 248] on button "Publish" at bounding box center [227, 247] width 371 height 26
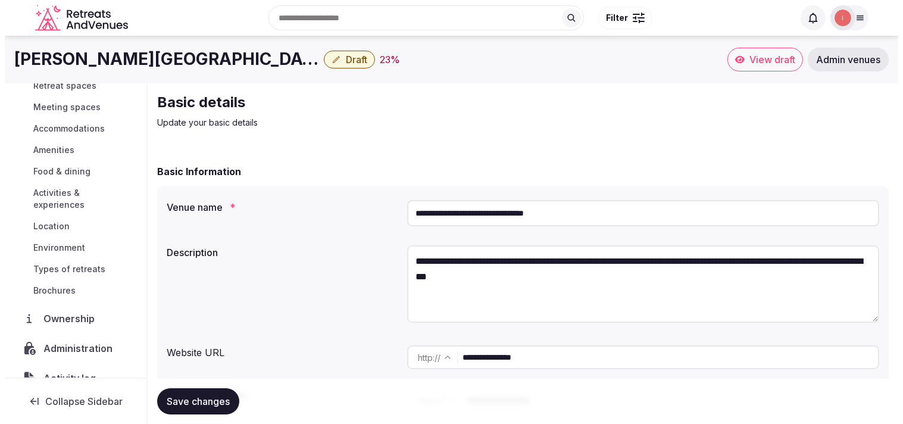
scroll to position [138, 0]
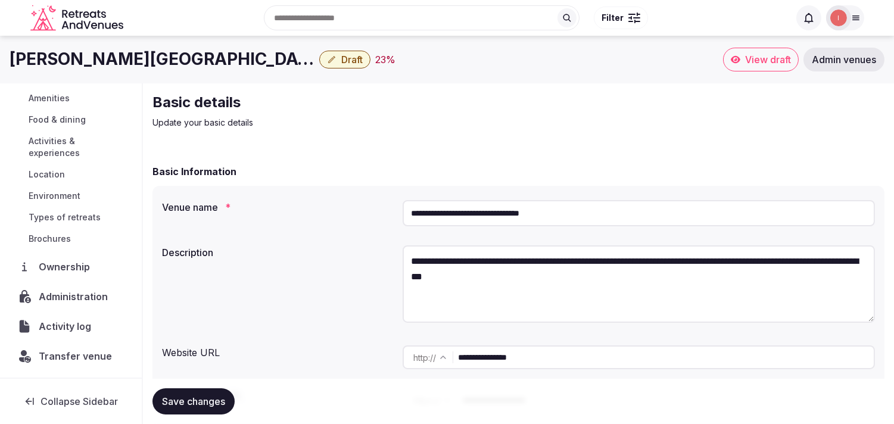
click at [70, 321] on span "Activity log" at bounding box center [67, 326] width 57 height 14
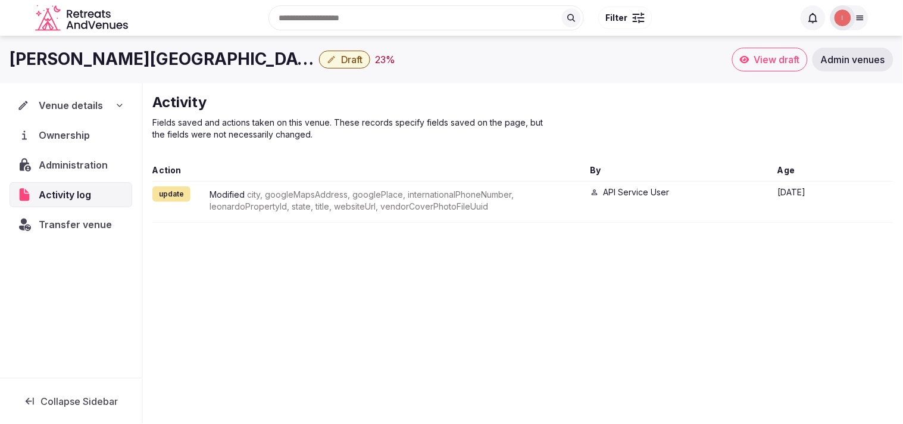
click at [56, 167] on span "Administration" at bounding box center [76, 165] width 74 height 14
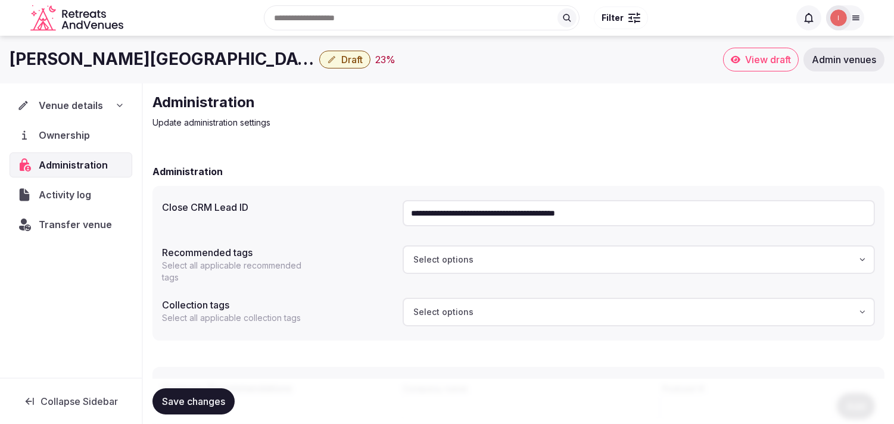
click at [86, 95] on div "Venue details" at bounding box center [71, 105] width 123 height 25
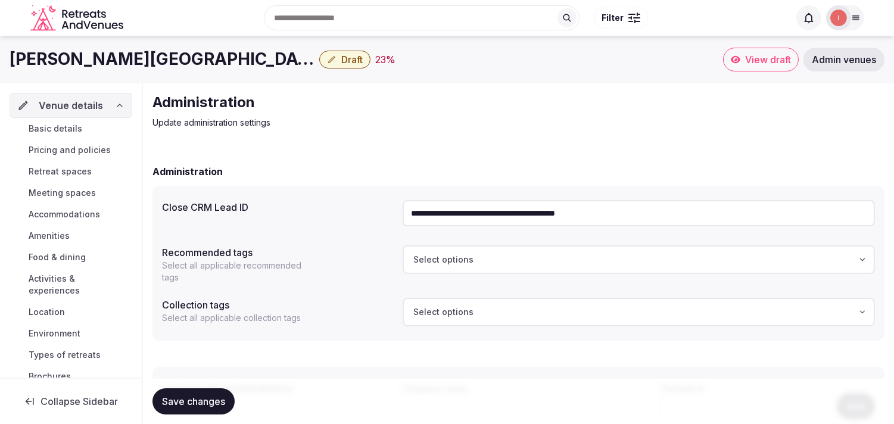
click at [76, 131] on span "Basic details" at bounding box center [56, 129] width 54 height 12
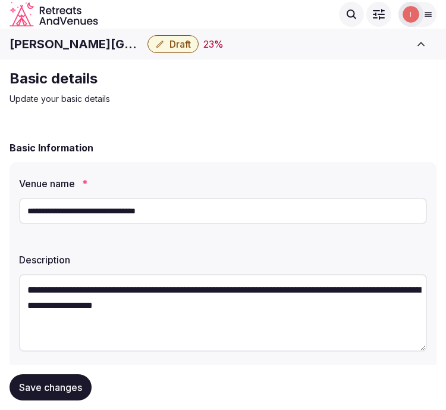
click at [76, 45] on h1 "Arnold Palmers Bay Hill Club & Lodge" at bounding box center [76, 44] width 133 height 17
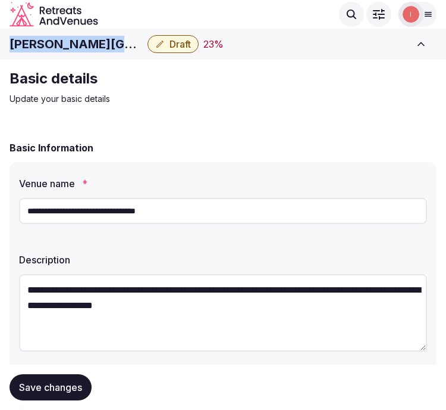
copy div "Arnold Palmers Bay Hill Club & Lodge"
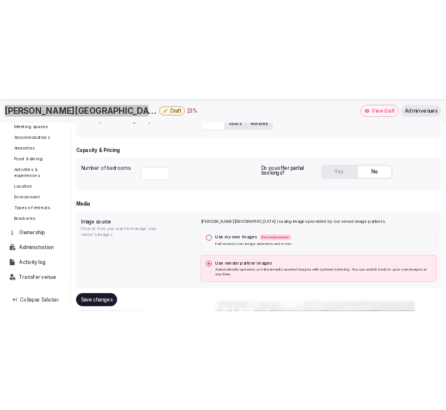
scroll to position [102, 0]
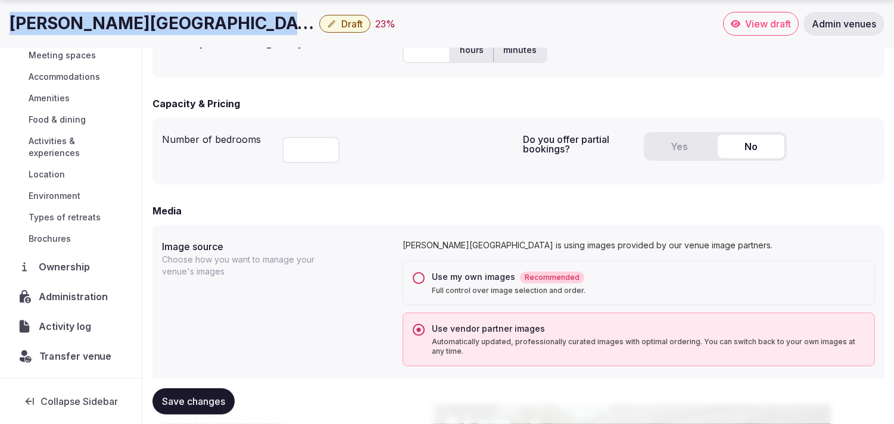
click at [75, 360] on span "Transfer venue" at bounding box center [75, 356] width 73 height 14
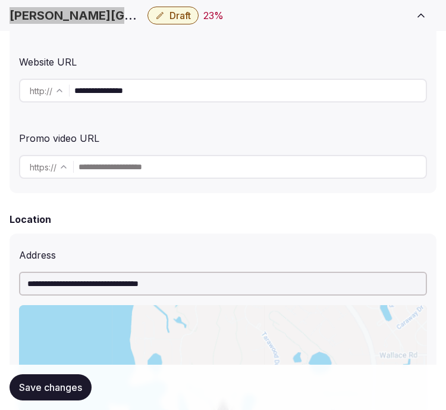
scroll to position [348, 0]
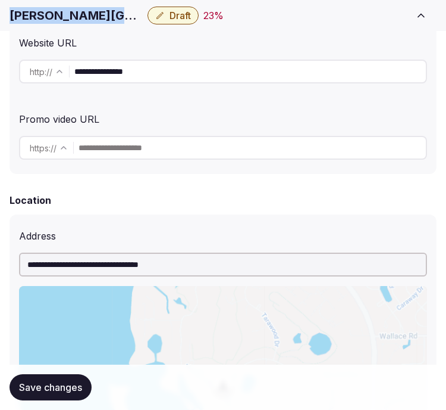
copy div "Arnold Palmers Bay Hill Club & Lodge"
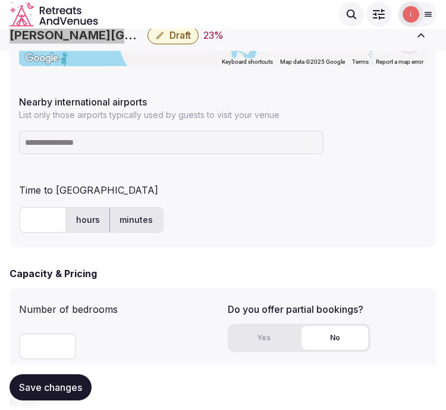
scroll to position [745, 0]
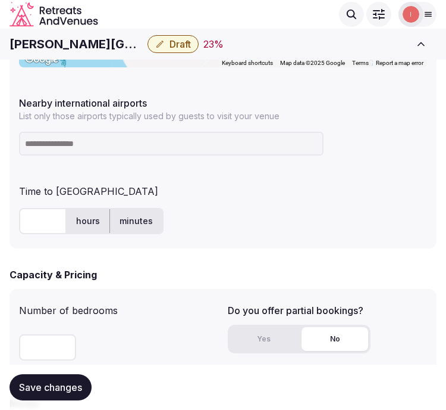
click at [129, 149] on input at bounding box center [171, 144] width 305 height 24
paste input "***"
type input "***"
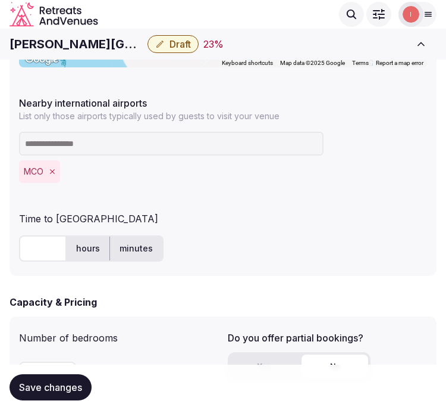
click at [42, 246] on input "text" at bounding box center [43, 248] width 48 height 26
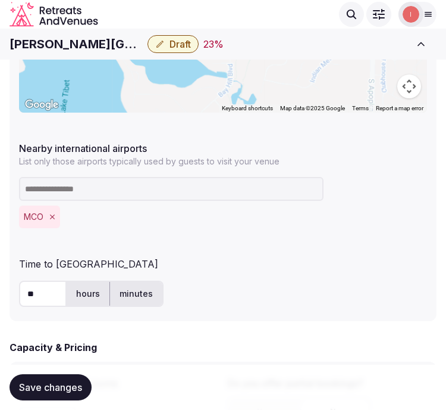
scroll to position [679, 0]
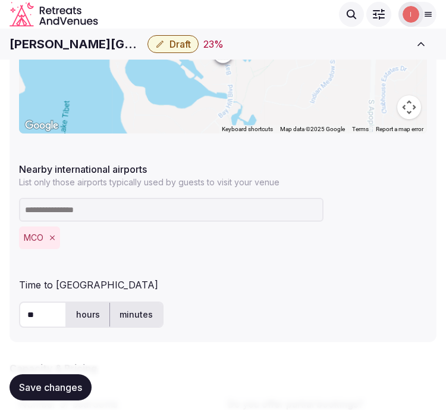
type input "**"
click at [38, 389] on span "Save changes" at bounding box center [50, 387] width 63 height 12
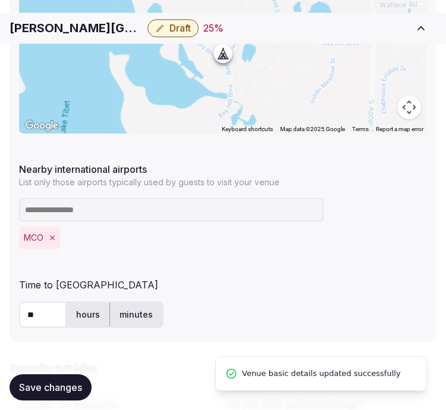
scroll to position [811, 0]
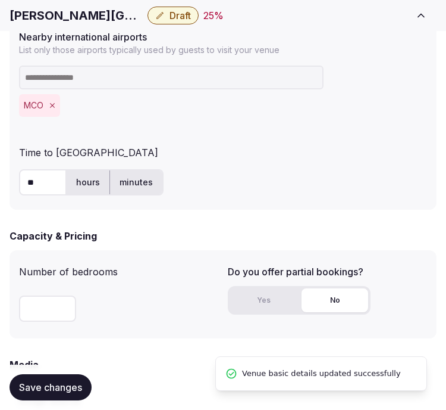
click at [46, 396] on button "Save changes" at bounding box center [51, 387] width 82 height 26
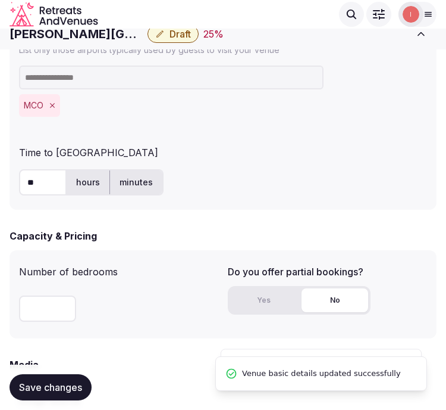
scroll to position [612, 0]
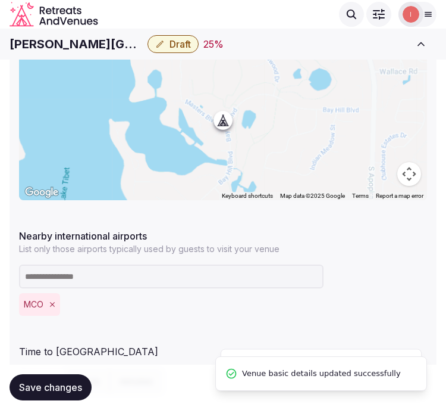
click at [156, 52] on button "Draft" at bounding box center [173, 44] width 51 height 18
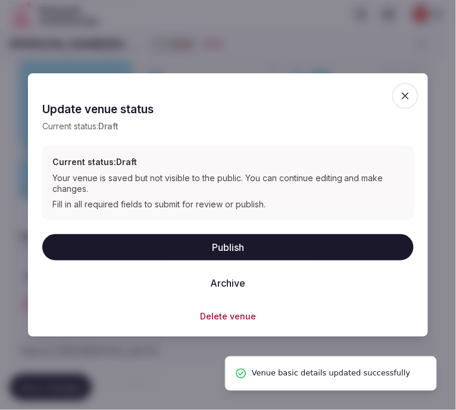
click at [223, 254] on button "Publish" at bounding box center [227, 247] width 371 height 26
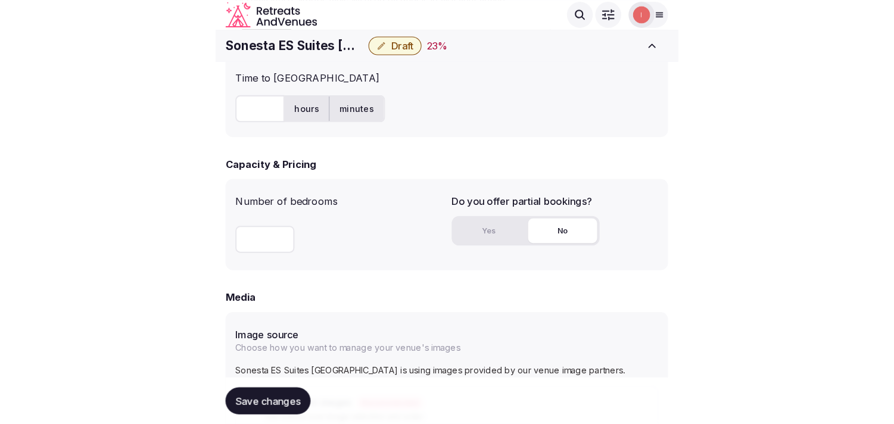
scroll to position [860, 0]
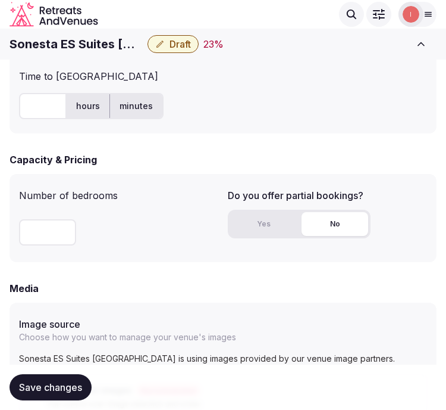
click at [68, 45] on h1 "Sonesta ES Suites [GEOGRAPHIC_DATA]" at bounding box center [76, 44] width 133 height 17
copy div "Sonesta ES Suites [GEOGRAPHIC_DATA]"
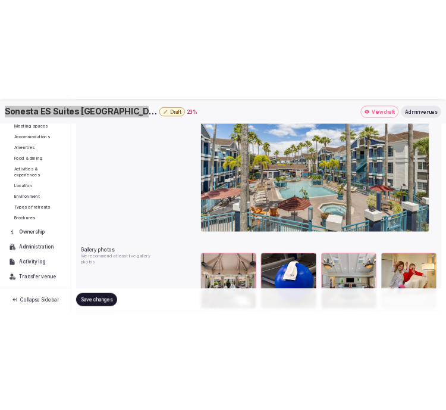
scroll to position [102, 0]
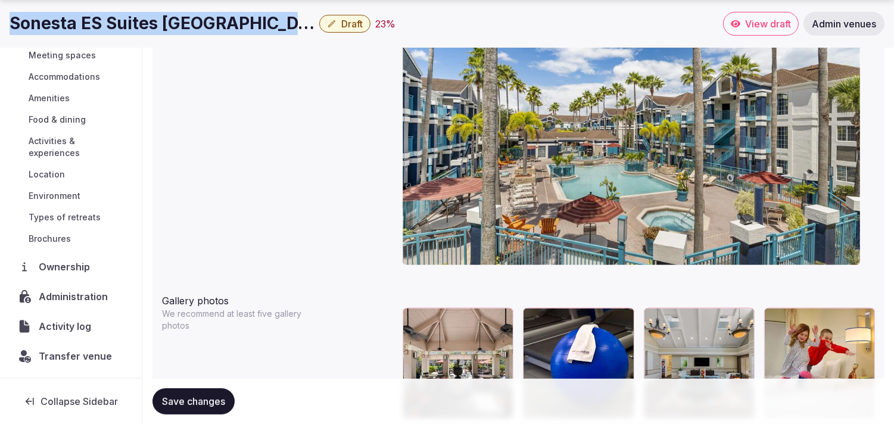
click at [77, 355] on span "Transfer venue" at bounding box center [75, 356] width 73 height 14
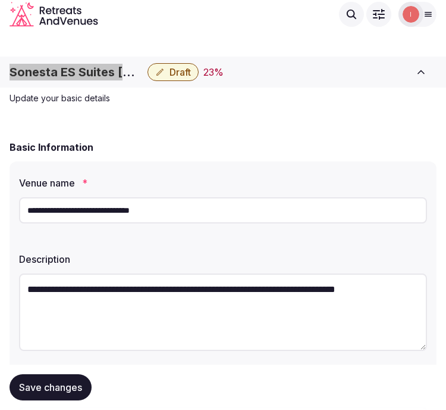
scroll to position [0, 0]
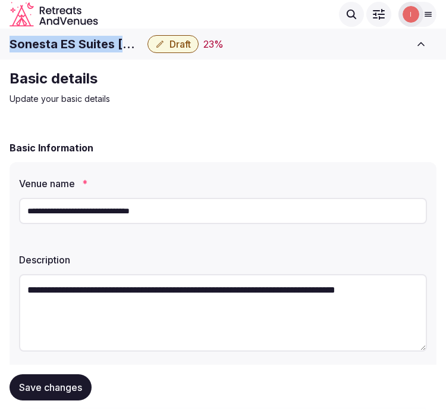
copy div "Sonesta ES Suites [GEOGRAPHIC_DATA]"
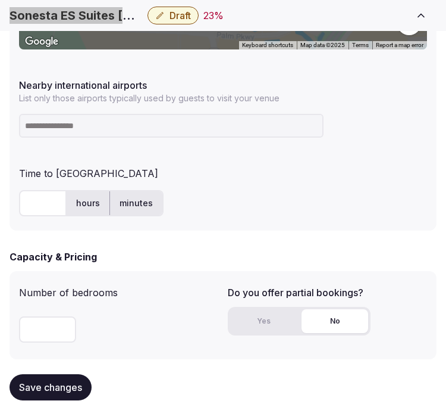
scroll to position [793, 0]
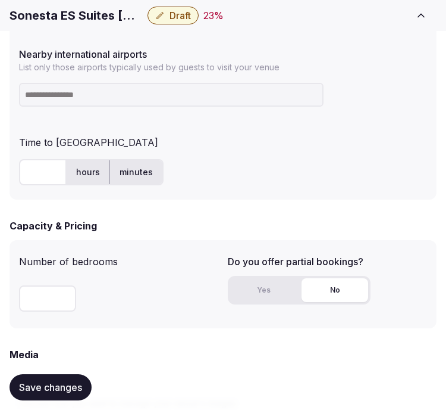
click at [27, 179] on input "text" at bounding box center [43, 172] width 48 height 26
type input "**"
click at [225, 89] on input at bounding box center [171, 95] width 305 height 24
paste input "***"
type input "***"
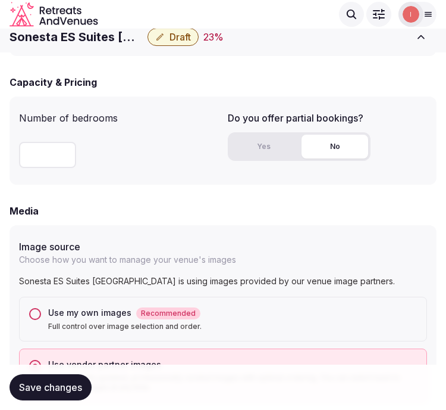
scroll to position [926, 0]
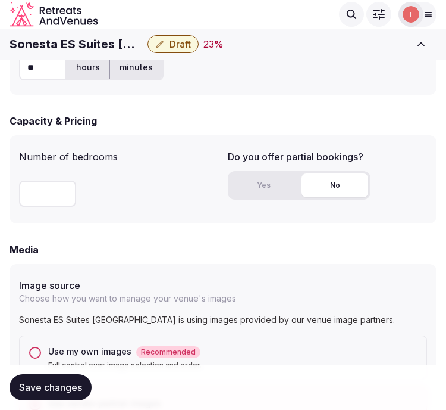
drag, startPoint x: 25, startPoint y: 391, endPoint x: 35, endPoint y: 382, distance: 13.1
click at [26, 390] on span "Save changes" at bounding box center [50, 387] width 63 height 12
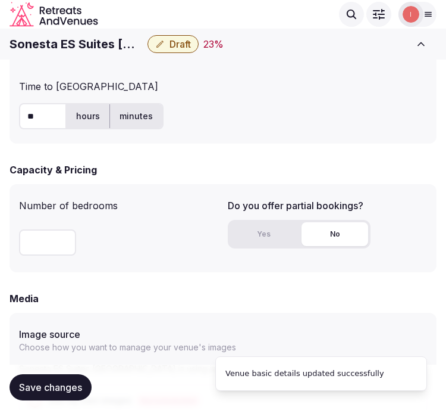
scroll to position [793, 0]
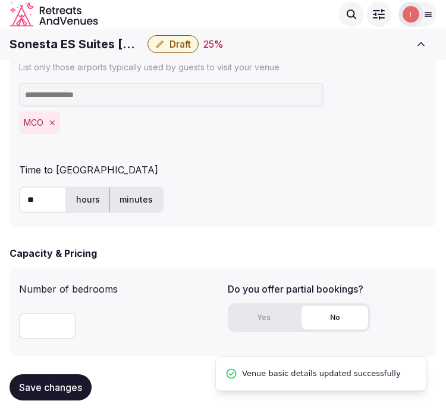
click at [190, 43] on span "Draft" at bounding box center [180, 44] width 21 height 12
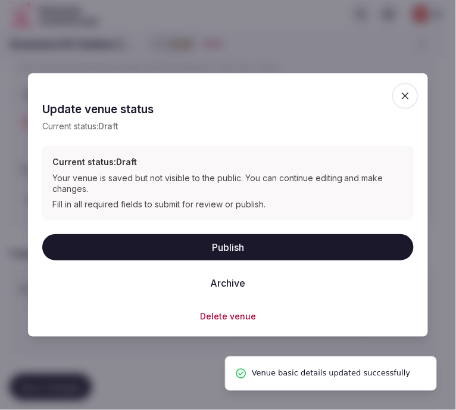
click at [265, 248] on button "Publish" at bounding box center [227, 247] width 371 height 26
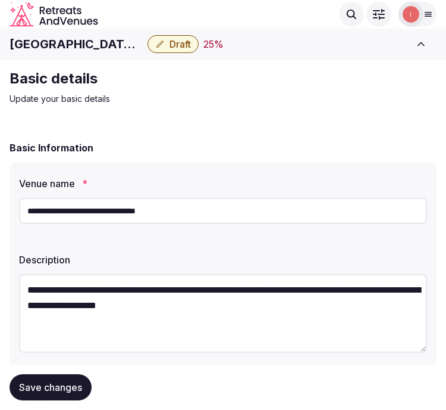
click at [115, 49] on h1 "Hyatt Place Orlando Lake Buena Vista" at bounding box center [76, 44] width 133 height 17
copy div "Hyatt Place Orlando Lake Buena Vista"
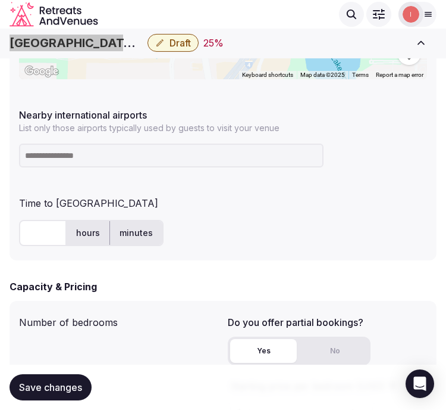
scroll to position [727, 0]
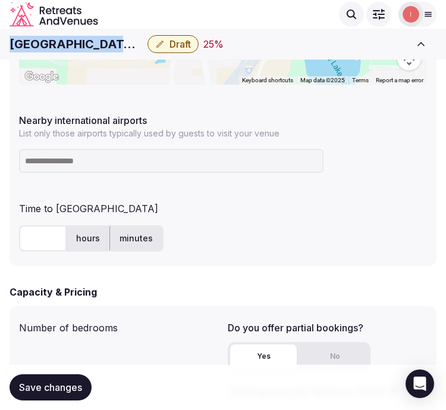
click at [104, 43] on h1 "Hyatt Place Orlando Lake Buena Vista" at bounding box center [76, 44] width 133 height 17
click at [48, 170] on input at bounding box center [171, 161] width 305 height 24
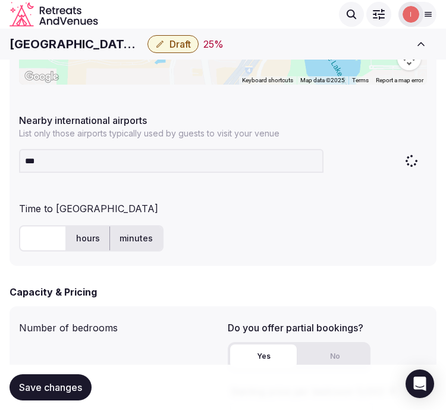
type input "***"
click at [49, 245] on input "text" at bounding box center [43, 238] width 48 height 26
type input "**"
click at [274, 235] on div "** hours minutes" at bounding box center [223, 238] width 408 height 26
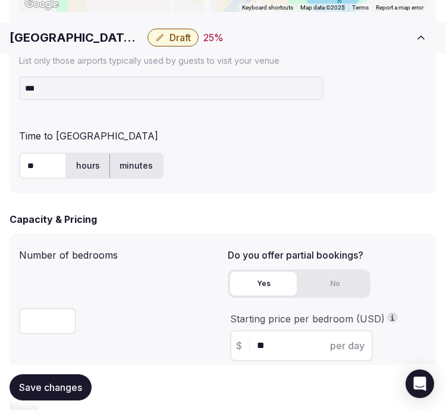
scroll to position [926, 0]
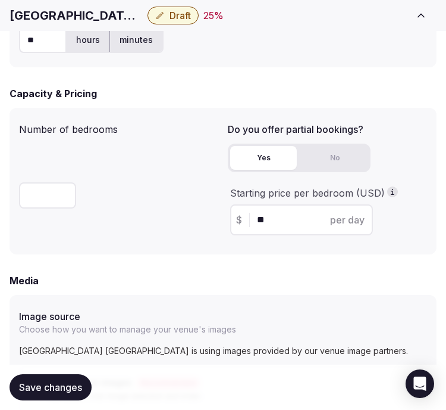
click at [80, 379] on button "Save changes" at bounding box center [51, 387] width 82 height 26
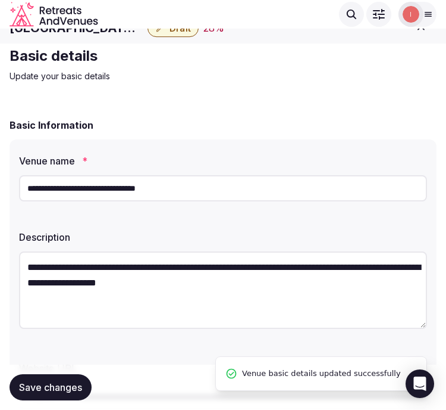
scroll to position [0, 0]
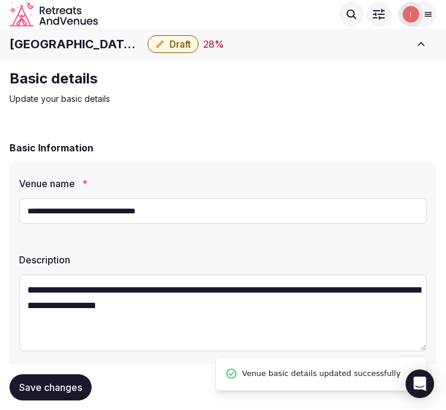
click at [174, 49] on button "Draft" at bounding box center [173, 44] width 51 height 18
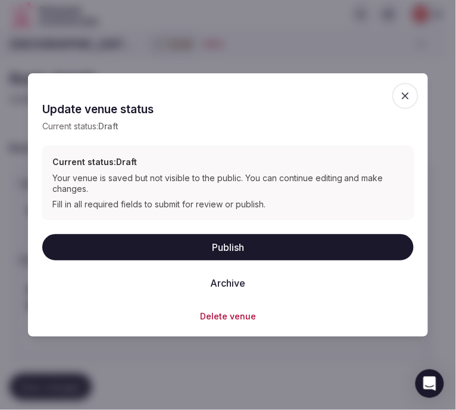
click at [262, 248] on button "Publish" at bounding box center [227, 247] width 371 height 26
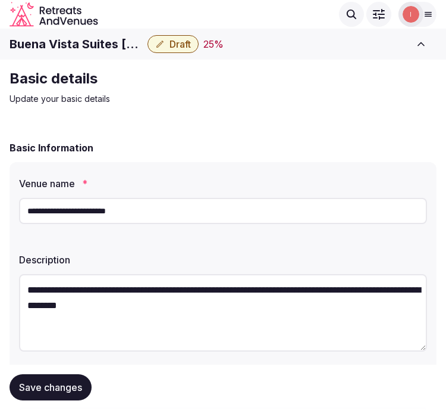
click at [97, 32] on div "Buena Vista Suites Orlando Draft 25 % View draft Admin venues" at bounding box center [223, 44] width 446 height 26
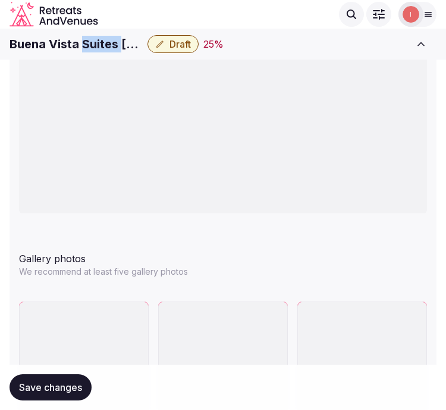
scroll to position [1389, 0]
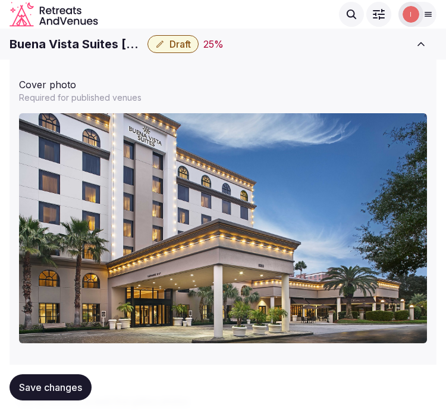
click at [71, 48] on h1 "Buena Vista Suites [GEOGRAPHIC_DATA]" at bounding box center [76, 44] width 133 height 17
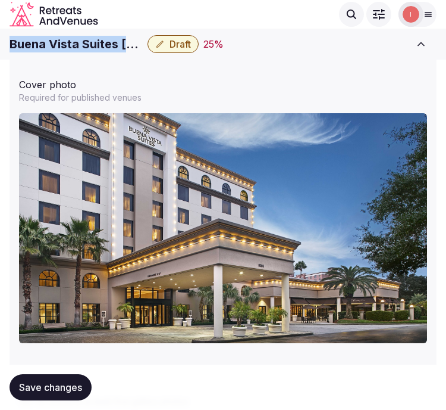
click at [71, 48] on h1 "Buena Vista Suites [GEOGRAPHIC_DATA]" at bounding box center [76, 44] width 133 height 17
copy div "Buena Vista Suites [GEOGRAPHIC_DATA]"
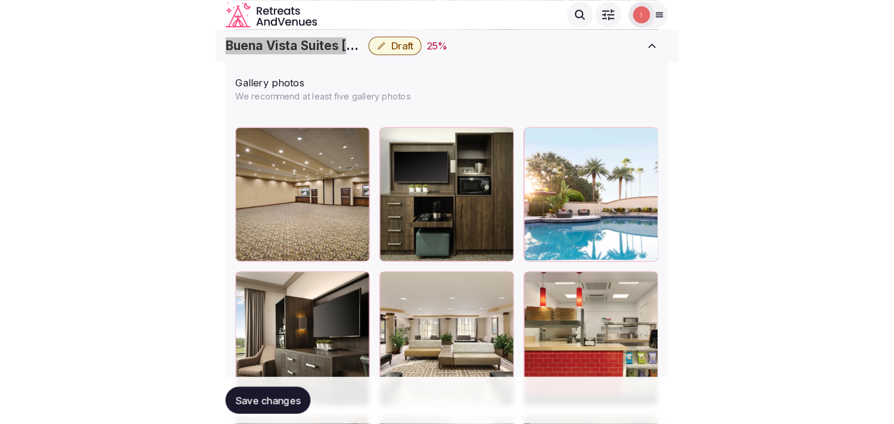
scroll to position [1587, 0]
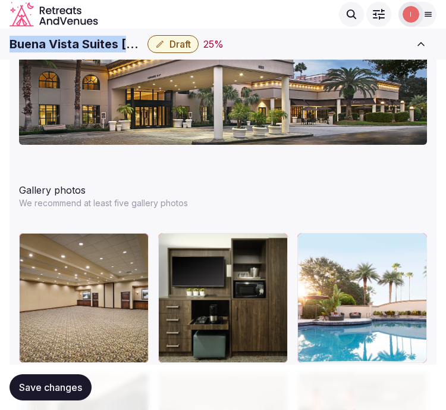
click at [180, 39] on span "Draft" at bounding box center [180, 44] width 21 height 12
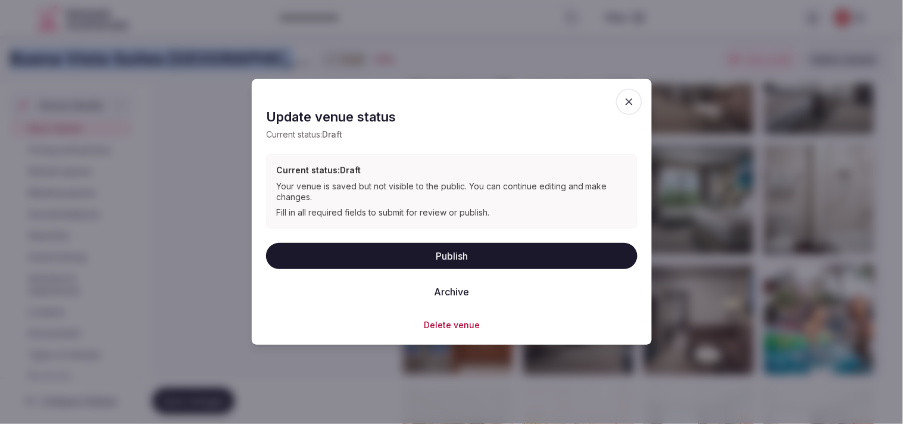
click at [446, 260] on button "Publish" at bounding box center [451, 255] width 371 height 26
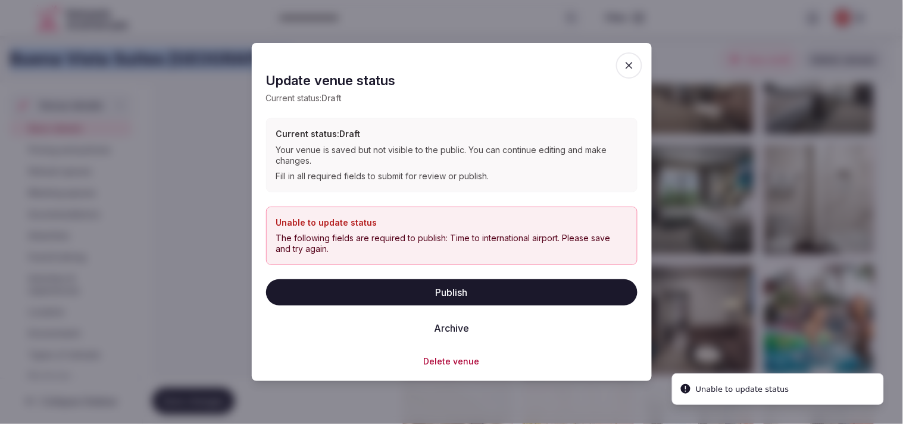
click at [446, 66] on span "button" at bounding box center [629, 65] width 26 height 26
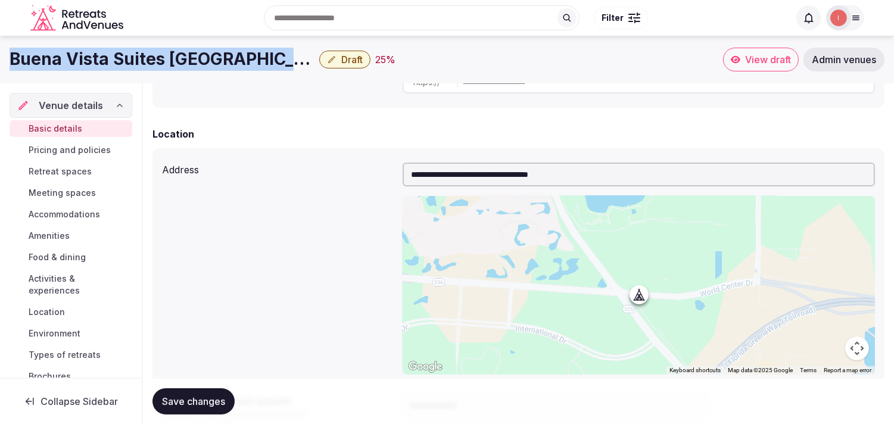
scroll to position [396, 0]
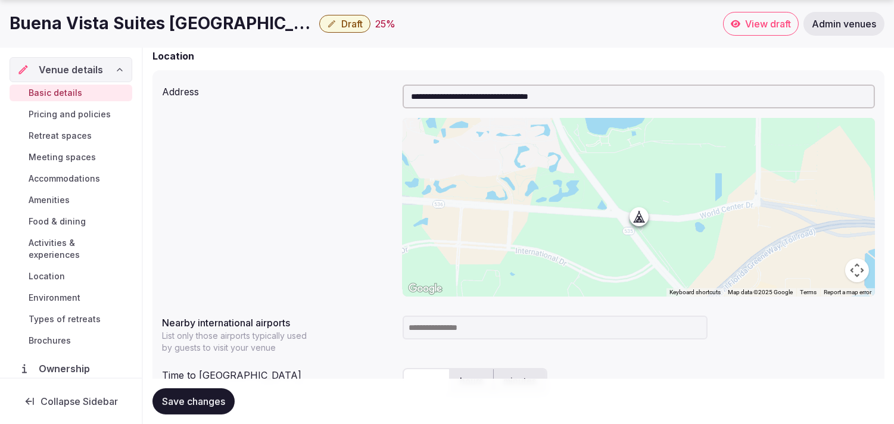
click at [446, 335] on input at bounding box center [554, 327] width 305 height 24
type input "***"
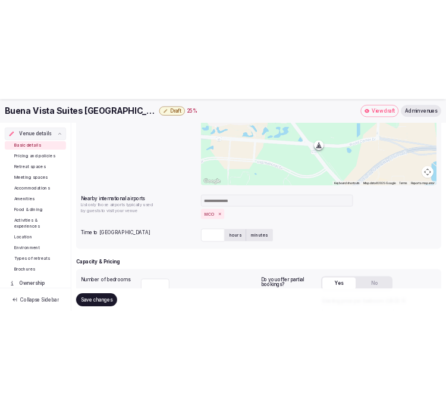
scroll to position [661, 0]
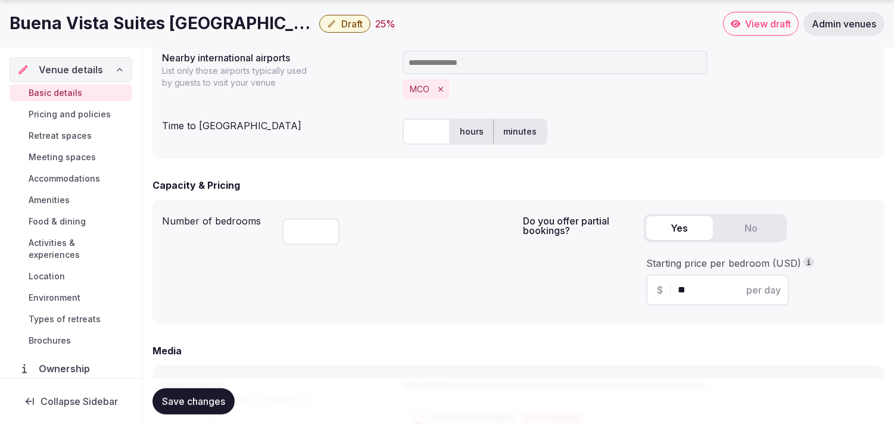
click at [427, 119] on input "text" at bounding box center [426, 131] width 48 height 26
type input "**"
click at [185, 399] on span "Save changes" at bounding box center [193, 401] width 63 height 12
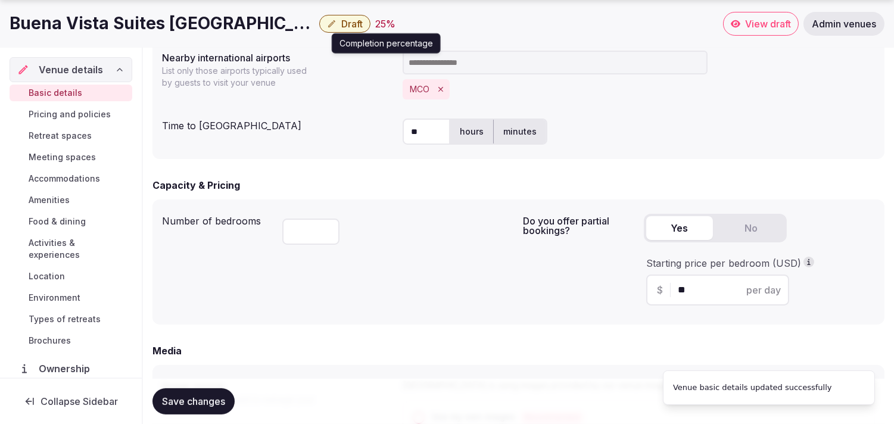
click at [341, 24] on span "Draft" at bounding box center [351, 24] width 21 height 12
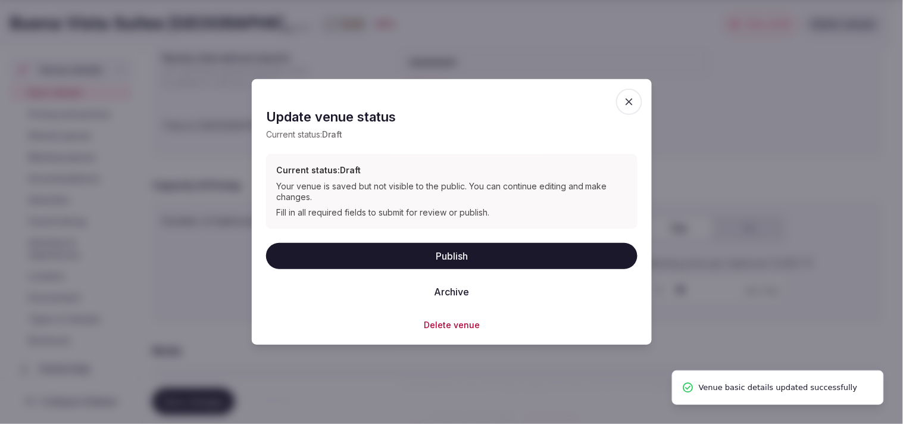
click at [441, 265] on button "Publish" at bounding box center [451, 255] width 371 height 26
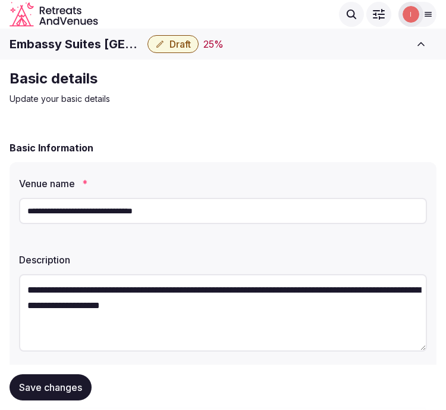
click at [108, 42] on h1 "Embassy Suites [GEOGRAPHIC_DATA]" at bounding box center [76, 44] width 133 height 17
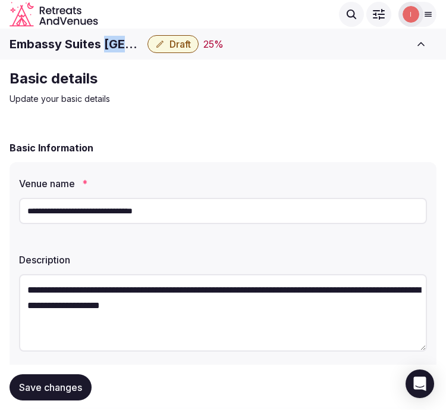
click at [108, 42] on h1 "Embassy Suites [GEOGRAPHIC_DATA]" at bounding box center [76, 44] width 133 height 17
copy div "Embassy Suites [GEOGRAPHIC_DATA]"
click at [160, 40] on icon "button" at bounding box center [160, 44] width 10 height 10
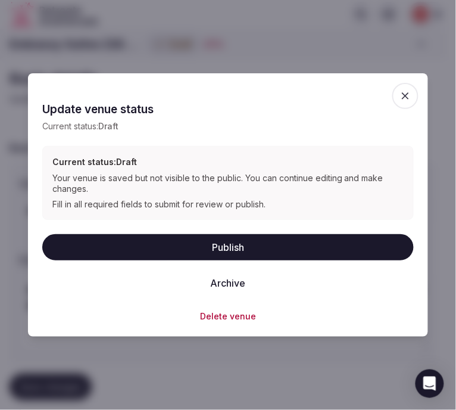
click at [343, 36] on div at bounding box center [228, 205] width 456 height 410
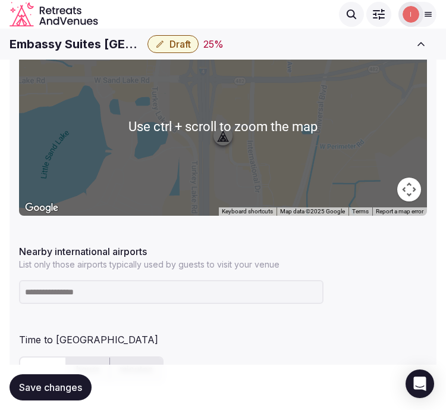
scroll to position [595, 0]
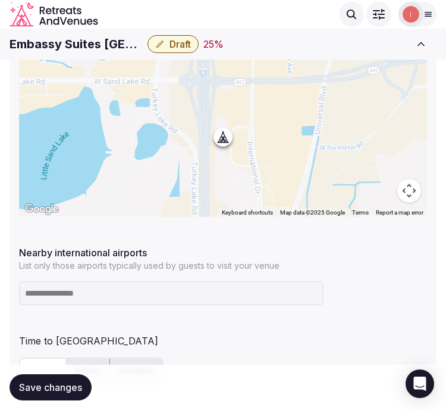
click at [52, 33] on div "Embassy Suites Intl Drive ICON Park Draft 25 % View draft Admin venues" at bounding box center [223, 44] width 446 height 26
click at [52, 35] on div "Embassy Suites Intl Drive ICON Park Draft 25 %" at bounding box center [208, 44] width 396 height 18
copy div "Embassy Suites [GEOGRAPHIC_DATA]"
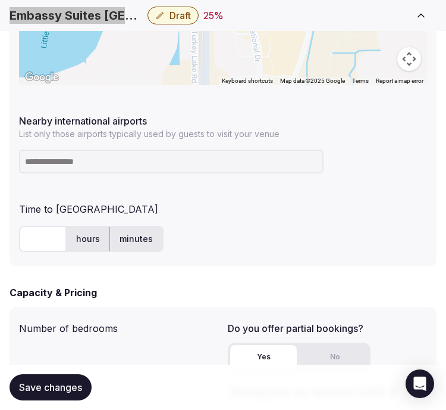
scroll to position [727, 0]
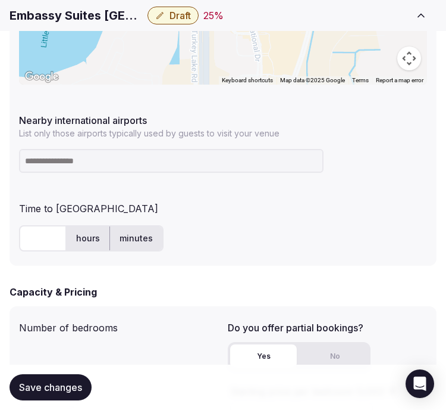
click at [38, 233] on input "text" at bounding box center [43, 238] width 48 height 26
type input "**"
click at [60, 171] on input at bounding box center [171, 161] width 305 height 24
type input "*"
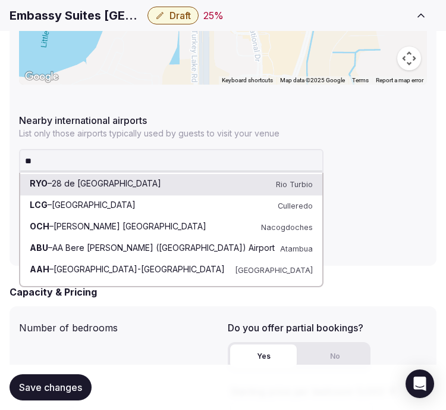
type input "***"
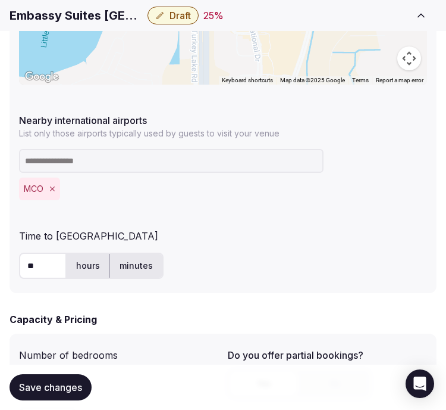
click at [48, 389] on span "Save changes" at bounding box center [50, 387] width 63 height 12
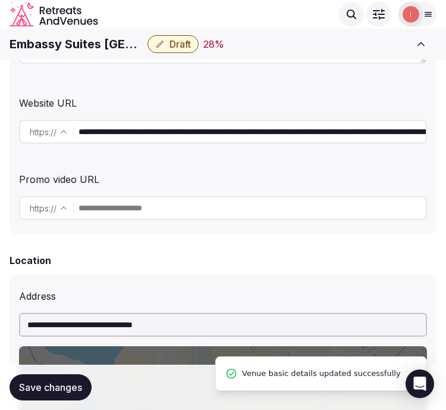
scroll to position [264, 0]
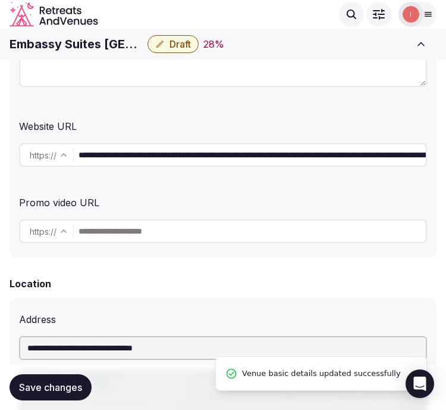
click at [174, 44] on span "Draft" at bounding box center [180, 44] width 21 height 12
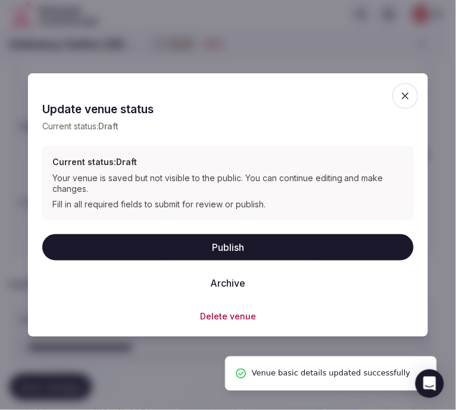
click at [221, 258] on button "Publish" at bounding box center [227, 247] width 371 height 26
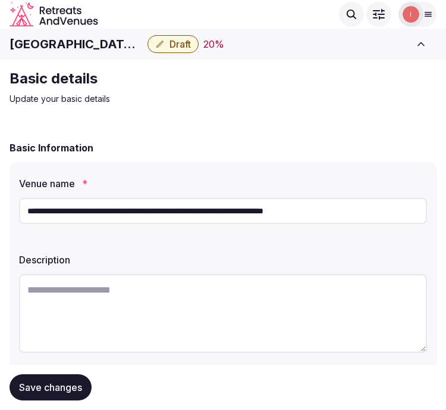
click at [74, 43] on h1 "[GEOGRAPHIC_DATA], a Wyndham Meetings Collection Hotel" at bounding box center [76, 44] width 133 height 17
copy div "[GEOGRAPHIC_DATA], a Wyndham Meetings Collection Hotel"
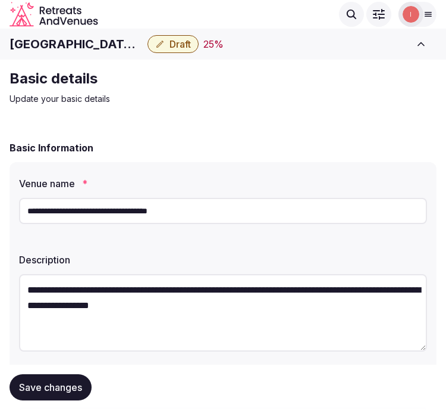
click at [105, 45] on h1 "[GEOGRAPHIC_DATA][PERSON_NAME], Tribute Port" at bounding box center [76, 44] width 133 height 17
copy div "[GEOGRAPHIC_DATA][PERSON_NAME], Tribute Port"
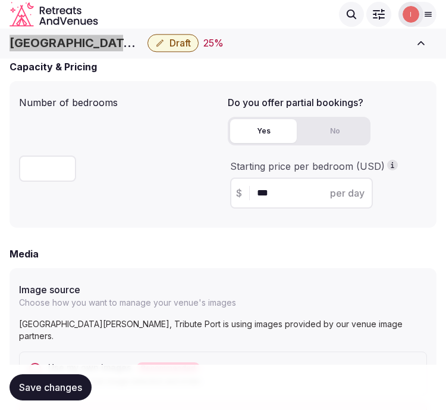
scroll to position [860, 0]
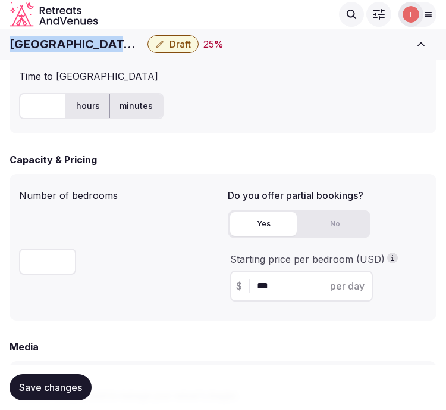
copy div "[GEOGRAPHIC_DATA][PERSON_NAME], Tribute Port"
click at [49, 101] on input "text" at bounding box center [43, 106] width 48 height 26
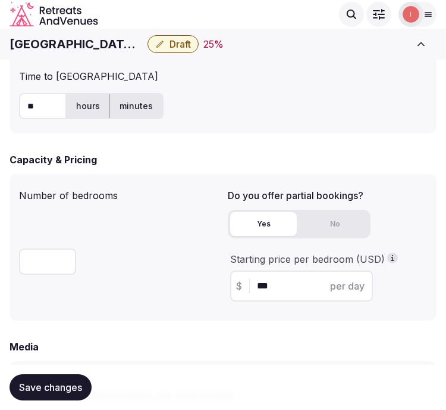
type input "**"
drag, startPoint x: 223, startPoint y: 85, endPoint x: 216, endPoint y: 89, distance: 8.1
click at [219, 85] on div "Time to international airport ** hours minutes" at bounding box center [223, 94] width 408 height 60
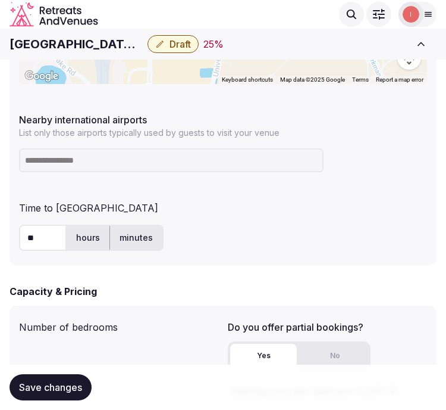
scroll to position [727, 0]
click at [85, 176] on div at bounding box center [223, 160] width 408 height 33
click at [85, 159] on input at bounding box center [171, 161] width 305 height 24
type input "***"
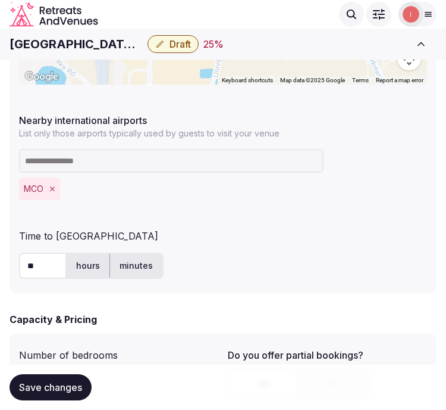
click at [58, 385] on span "Save changes" at bounding box center [50, 387] width 63 height 12
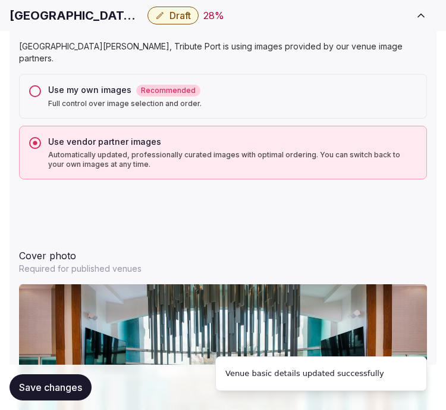
scroll to position [1389, 0]
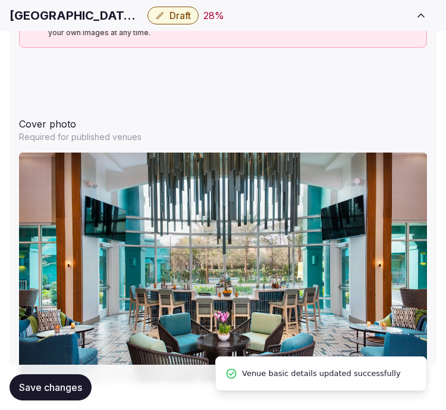
click at [170, 20] on span "Draft" at bounding box center [180, 16] width 21 height 12
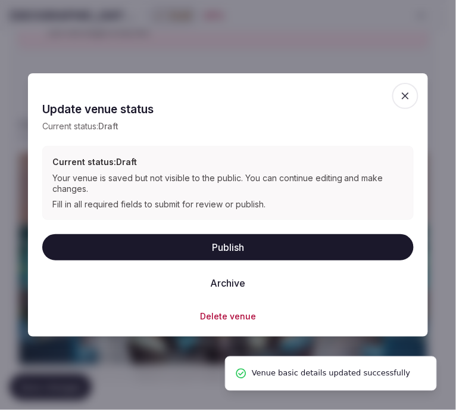
click at [233, 243] on button "Publish" at bounding box center [227, 247] width 371 height 26
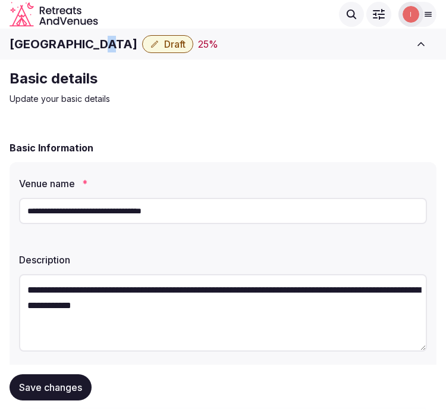
click at [98, 45] on h1 "[GEOGRAPHIC_DATA]" at bounding box center [74, 44] width 128 height 17
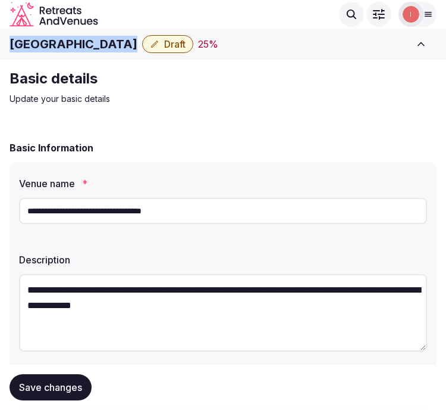
click at [98, 45] on h1 "[GEOGRAPHIC_DATA]" at bounding box center [74, 44] width 128 height 17
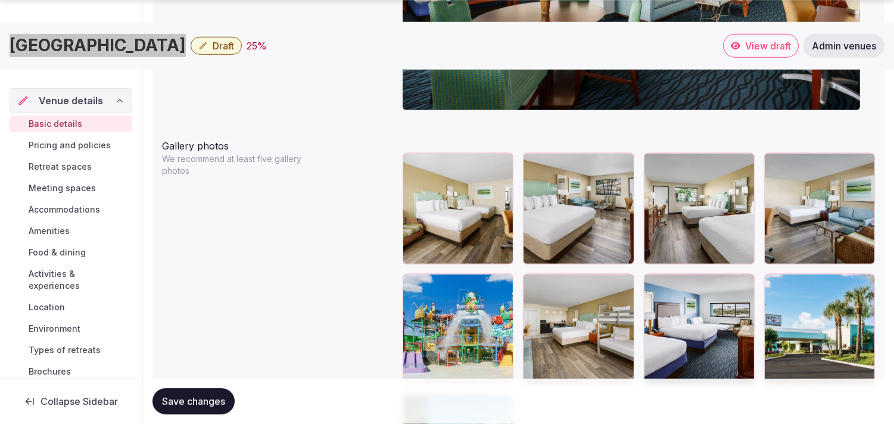
scroll to position [1389, 0]
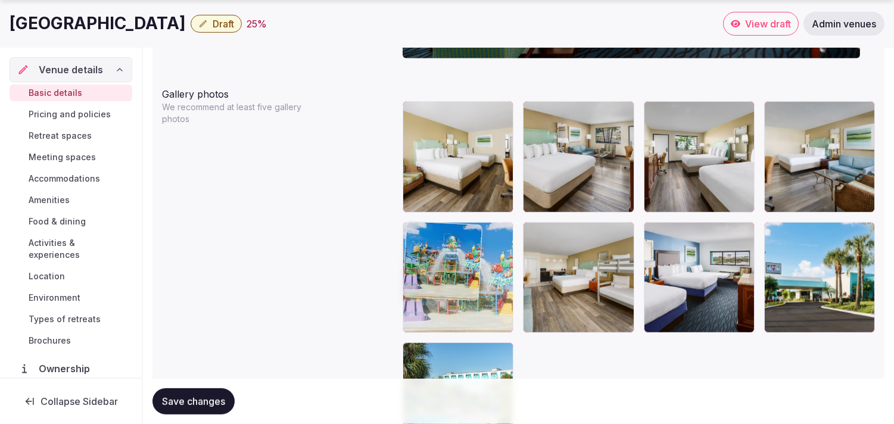
drag, startPoint x: 413, startPoint y: 236, endPoint x: 408, endPoint y: 204, distance: 32.5
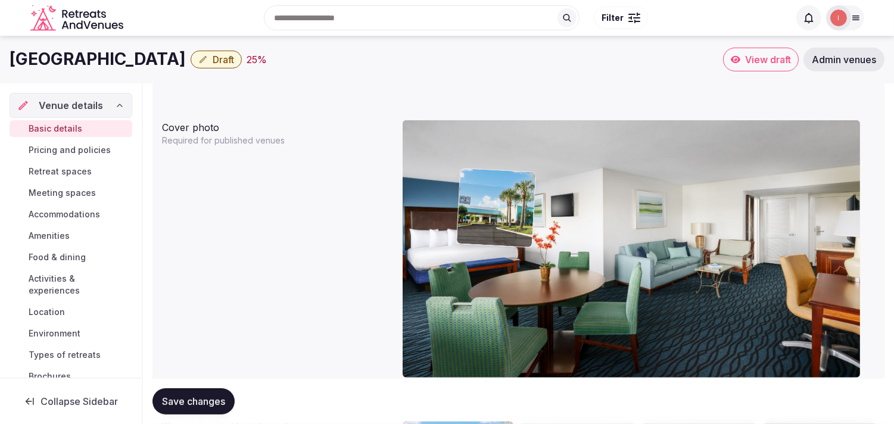
scroll to position [1067, 0]
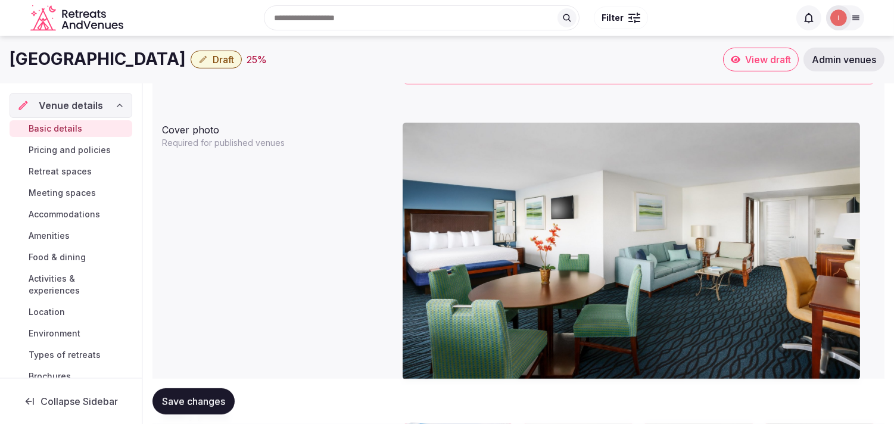
drag, startPoint x: 771, startPoint y: 235, endPoint x: 443, endPoint y: 182, distance: 331.6
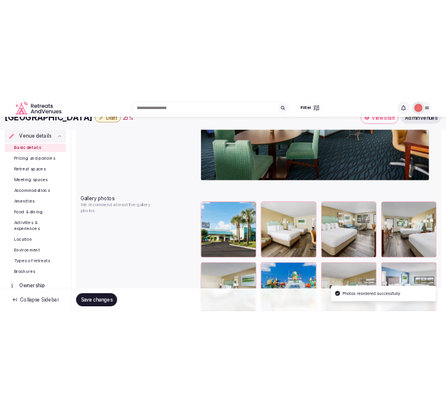
scroll to position [1266, 0]
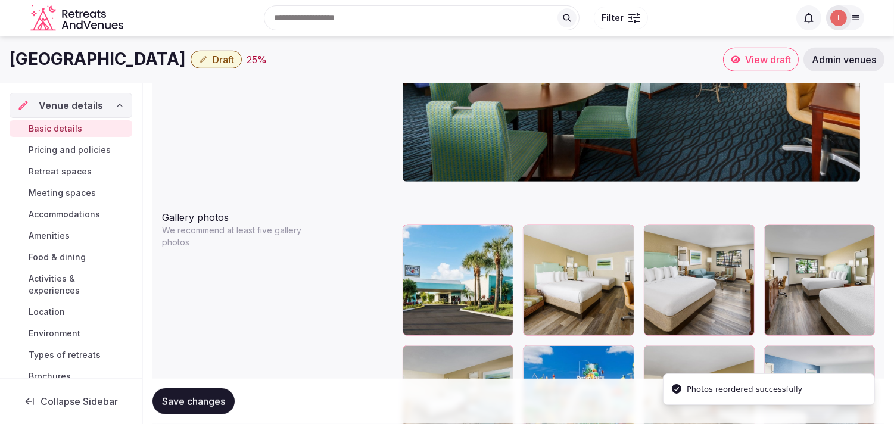
click at [234, 55] on span "Draft" at bounding box center [223, 60] width 21 height 12
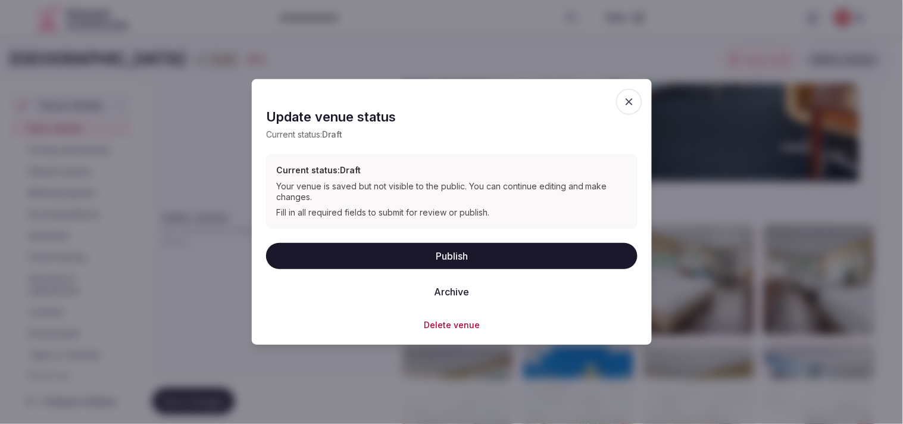
click at [449, 257] on button "Publish" at bounding box center [451, 255] width 371 height 26
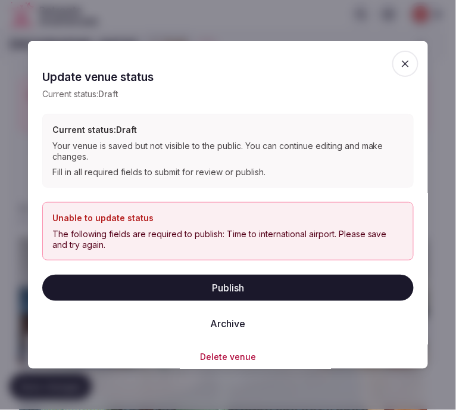
click at [402, 62] on icon "button" at bounding box center [405, 63] width 7 height 7
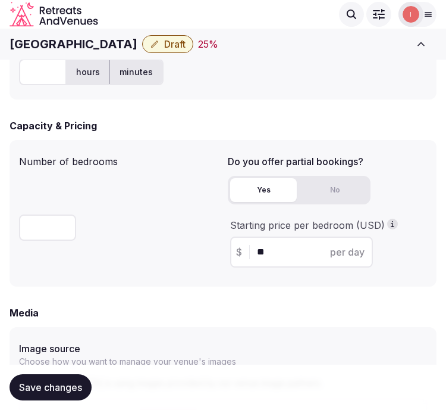
scroll to position [736, 0]
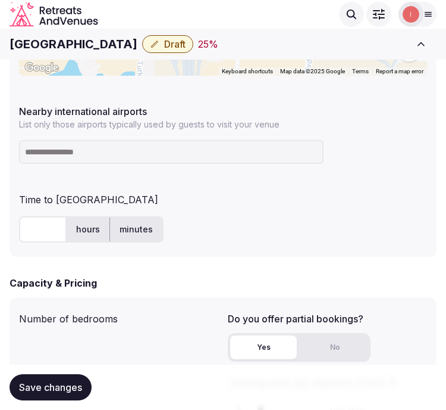
click at [142, 149] on input at bounding box center [171, 152] width 305 height 24
type input "***"
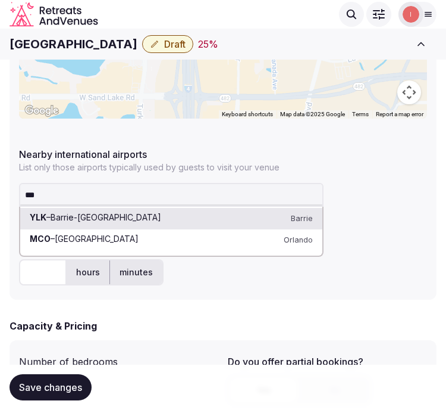
scroll to position [670, 0]
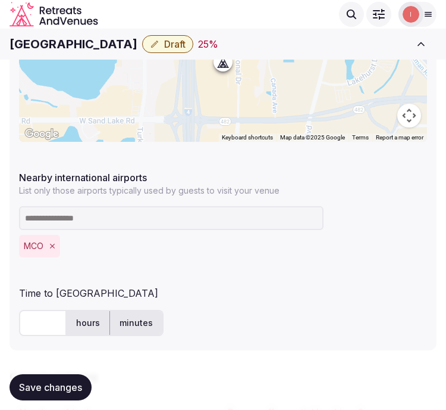
click at [31, 329] on input "text" at bounding box center [43, 323] width 48 height 26
click at [29, 326] on input "text" at bounding box center [43, 323] width 48 height 26
click at [28, 326] on input "text" at bounding box center [43, 323] width 48 height 26
type input "***"
click at [56, 388] on span "Save changes" at bounding box center [50, 387] width 63 height 12
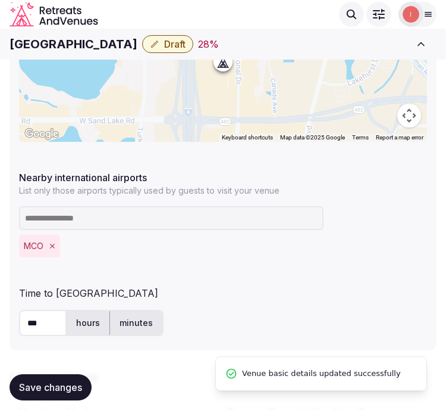
click at [186, 45] on span "Draft" at bounding box center [174, 44] width 21 height 12
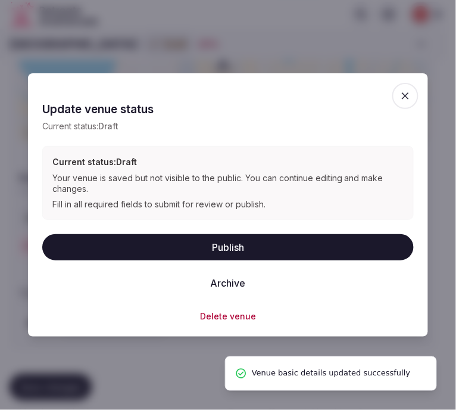
click at [219, 250] on button "Publish" at bounding box center [227, 247] width 371 height 26
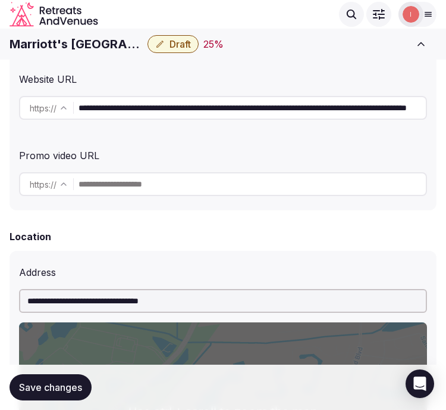
scroll to position [132, 0]
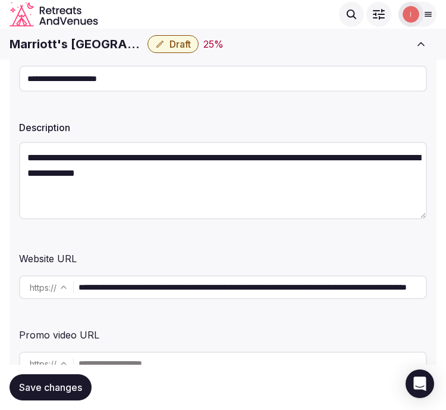
click at [132, 86] on input "**********" at bounding box center [223, 78] width 408 height 26
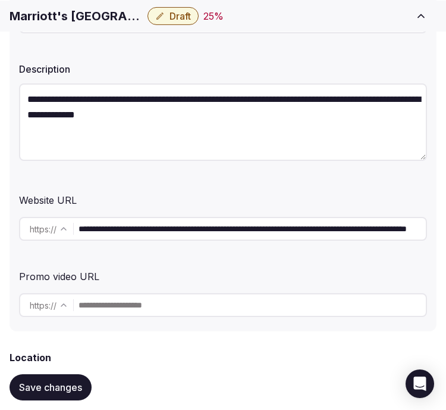
scroll to position [198, 0]
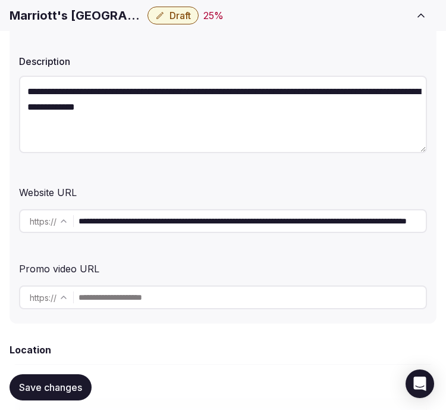
drag, startPoint x: 79, startPoint y: 24, endPoint x: 83, endPoint y: 13, distance: 12.3
click at [79, 24] on div "[PERSON_NAME]'s Grande Vista Draft 25 %" at bounding box center [208, 16] width 396 height 18
click at [84, 11] on h1 "Marriott's [GEOGRAPHIC_DATA]" at bounding box center [76, 15] width 133 height 17
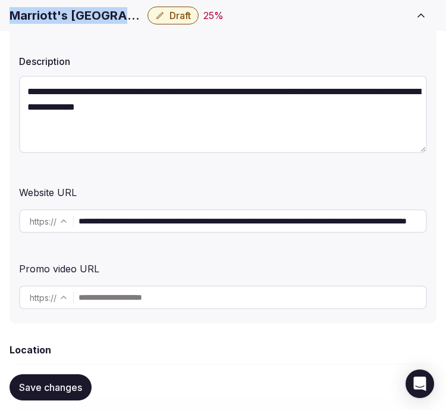
click at [84, 11] on h1 "Marriott's [GEOGRAPHIC_DATA]" at bounding box center [76, 15] width 133 height 17
copy div "Marriott's [GEOGRAPHIC_DATA]"
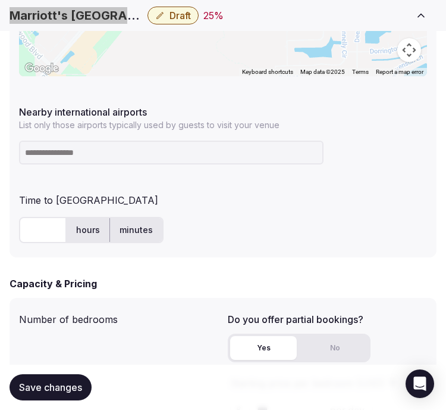
scroll to position [793, 0]
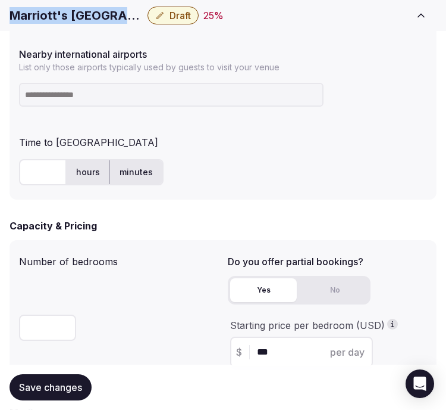
click at [151, 98] on input at bounding box center [171, 95] width 305 height 24
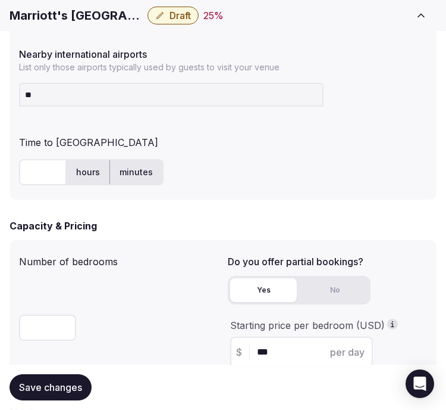
type input "***"
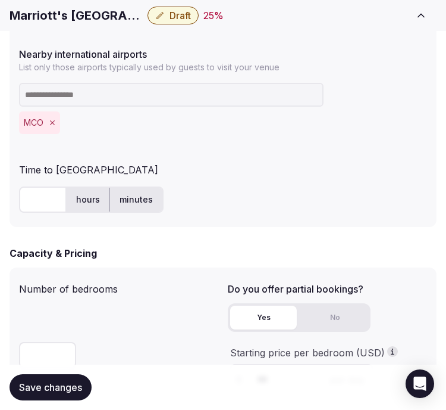
click at [43, 196] on input "text" at bounding box center [43, 199] width 48 height 26
click at [42, 197] on input "text" at bounding box center [43, 199] width 48 height 26
type input "**"
click at [83, 381] on button "Save changes" at bounding box center [51, 387] width 82 height 26
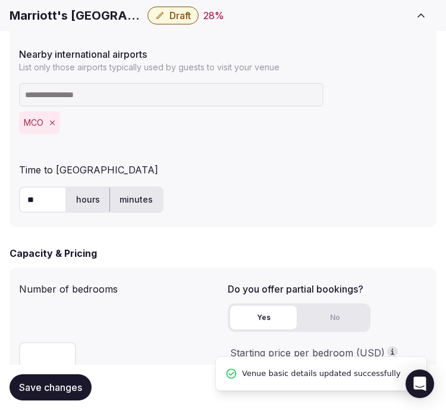
click at [164, 18] on icon "button" at bounding box center [160, 16] width 10 height 10
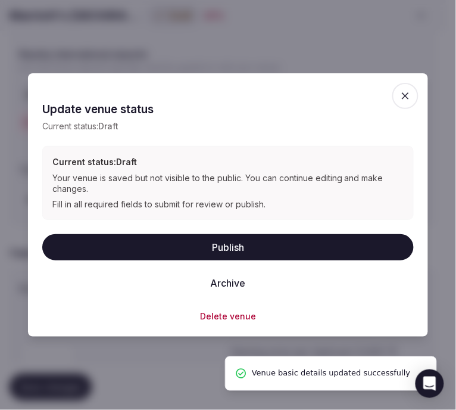
click at [246, 251] on button "Publish" at bounding box center [227, 247] width 371 height 26
